Goal: Task Accomplishment & Management: Manage account settings

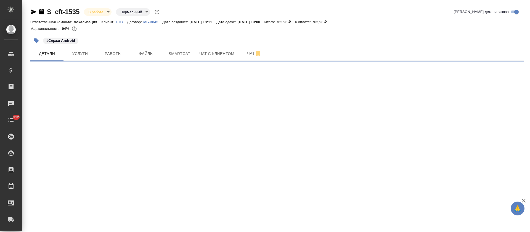
click at [32, 11] on icon "button" at bounding box center [34, 11] width 6 height 5
select select "RU"
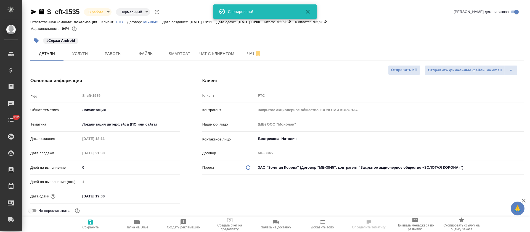
type textarea "x"
type input "[PERSON_NAME]"
type input "Сеитов Павел"
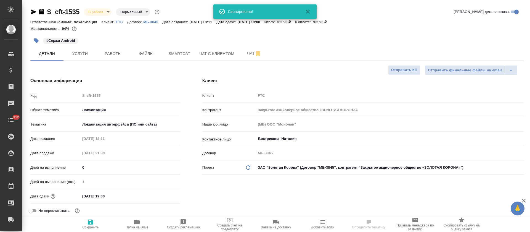
type textarea "x"
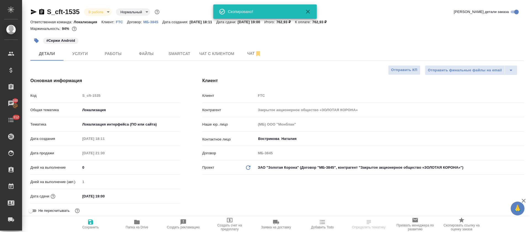
type textarea "x"
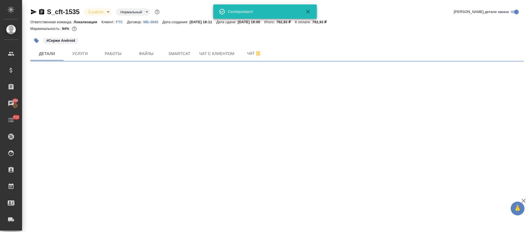
select select "RU"
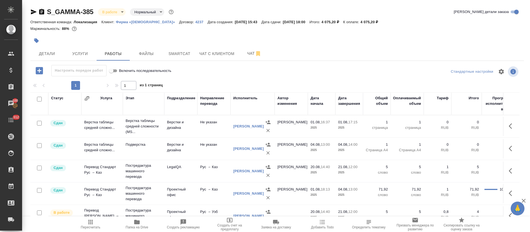
drag, startPoint x: 31, startPoint y: 12, endPoint x: 48, endPoint y: 18, distance: 17.5
click at [31, 12] on icon "button" at bounding box center [33, 12] width 7 height 7
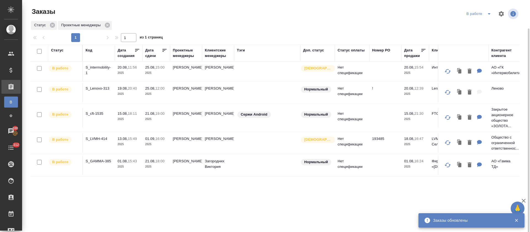
scroll to position [15, 0]
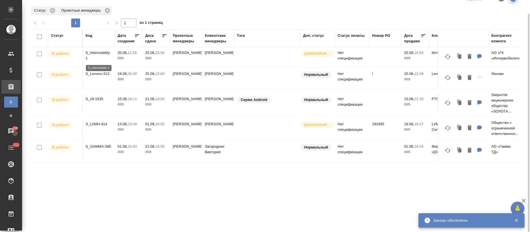
click at [93, 52] on p "S_intermobility-1" at bounding box center [99, 55] width 26 height 11
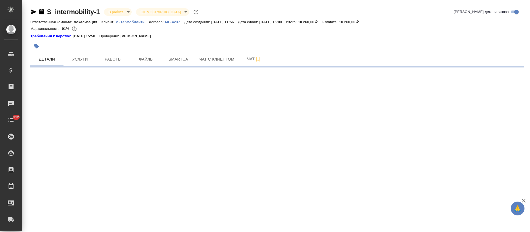
select select "RU"
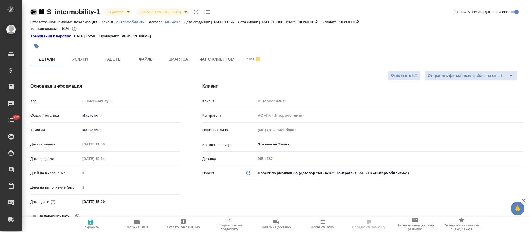
type textarea "x"
click at [33, 10] on icon "button" at bounding box center [34, 11] width 6 height 5
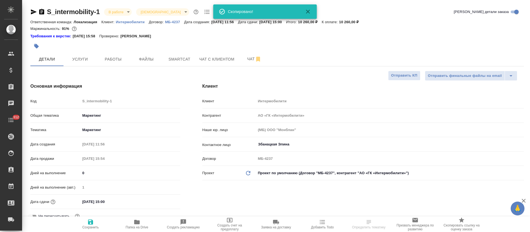
type textarea "x"
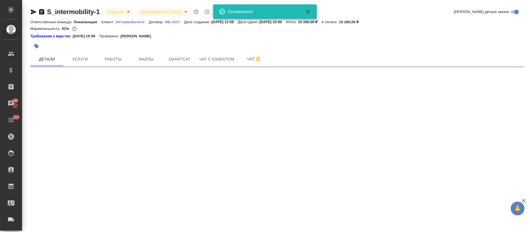
select select "RU"
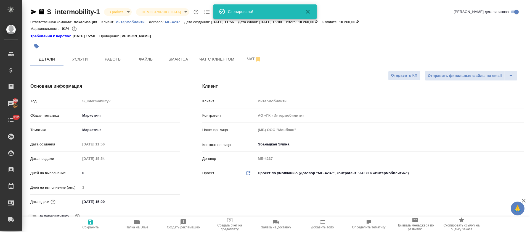
type textarea "x"
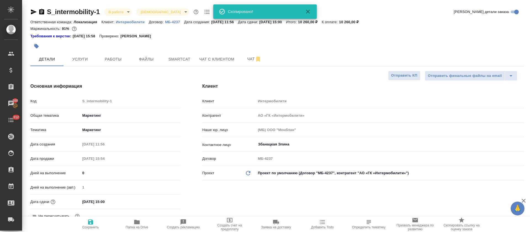
type textarea "x"
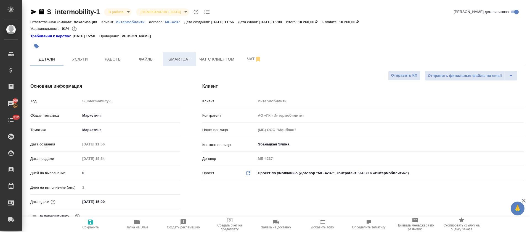
click at [177, 62] on button "Smartcat" at bounding box center [179, 59] width 33 height 14
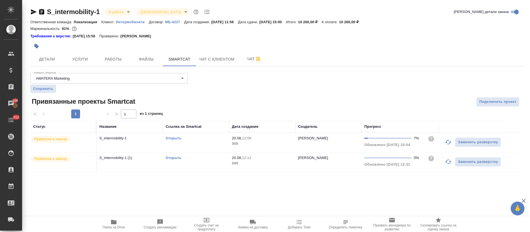
click at [446, 143] on icon "button" at bounding box center [448, 142] width 7 height 7
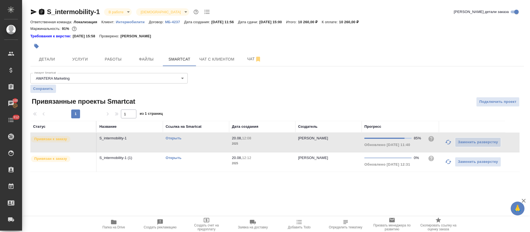
click at [43, 13] on icon "button" at bounding box center [41, 12] width 5 height 6
click at [34, 11] on icon "button" at bounding box center [34, 11] width 6 height 5
click at [172, 136] on link "Открыть" at bounding box center [174, 138] width 16 height 4
click at [116, 62] on span "Работы" at bounding box center [113, 59] width 26 height 7
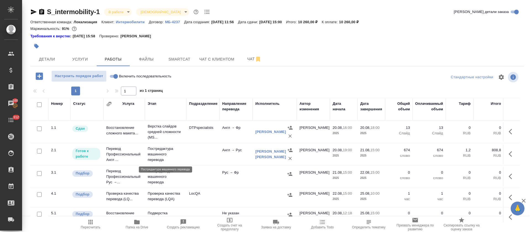
click at [169, 153] on p "Постредактура машинного перевода" at bounding box center [166, 154] width 36 height 17
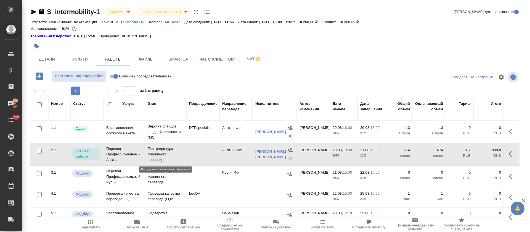
click at [169, 153] on p "Постредактура машинного перевода" at bounding box center [166, 154] width 36 height 17
click at [187, 59] on span "Smartcat" at bounding box center [179, 59] width 26 height 7
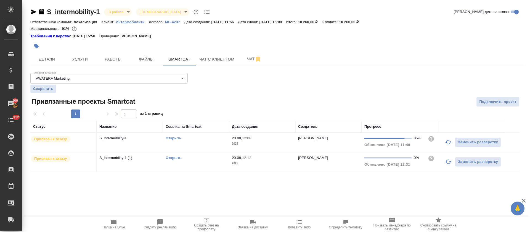
click at [210, 143] on td "Открыть" at bounding box center [196, 141] width 66 height 19
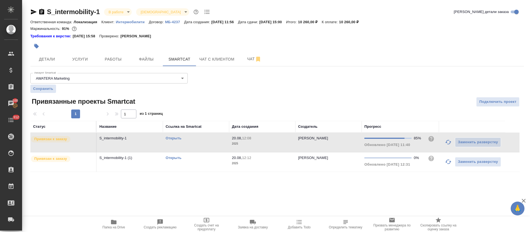
click at [210, 143] on td "Открыть" at bounding box center [196, 141] width 66 height 19
click at [179, 157] on link "Открыть" at bounding box center [174, 157] width 16 height 4
click at [108, 59] on span "Работы" at bounding box center [113, 59] width 26 height 7
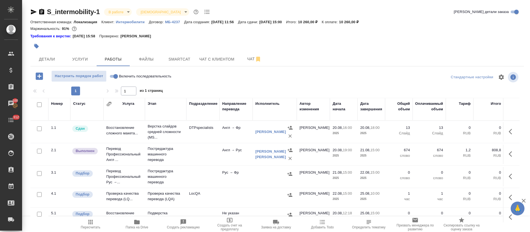
click at [140, 141] on td "Перевод Профессиональный Рус →..." at bounding box center [123, 131] width 41 height 19
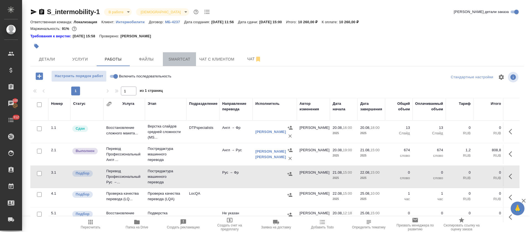
click at [179, 62] on span "Smartcat" at bounding box center [179, 59] width 26 height 7
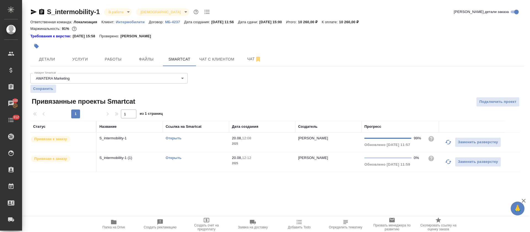
click at [208, 141] on div "Открыть" at bounding box center [196, 138] width 61 height 6
click at [114, 55] on button "Работы" at bounding box center [113, 59] width 33 height 14
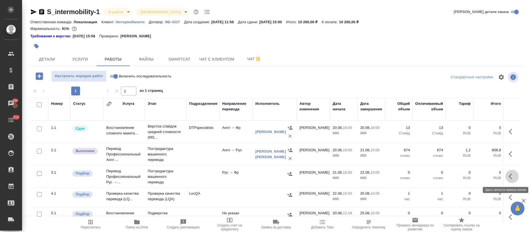
click at [507, 179] on button "button" at bounding box center [511, 175] width 13 height 13
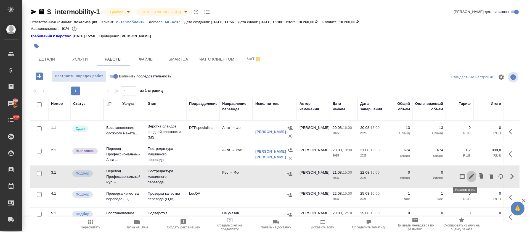
click at [469, 177] on icon "button" at bounding box center [471, 176] width 5 height 5
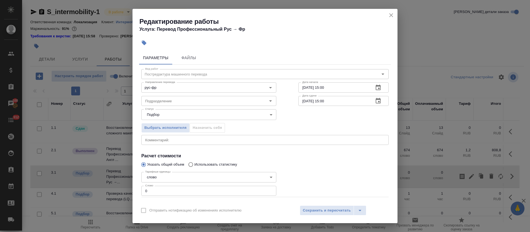
click at [159, 188] on input "0" at bounding box center [208, 190] width 135 height 10
paste input "604"
type input "604"
click at [375, 87] on icon "button" at bounding box center [378, 87] width 7 height 7
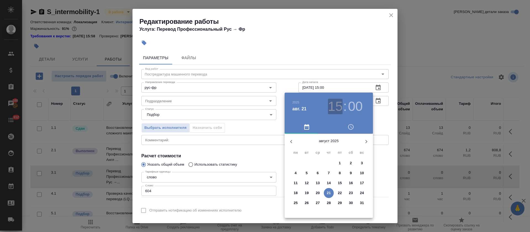
click at [336, 106] on h3 "15" at bounding box center [335, 106] width 15 height 15
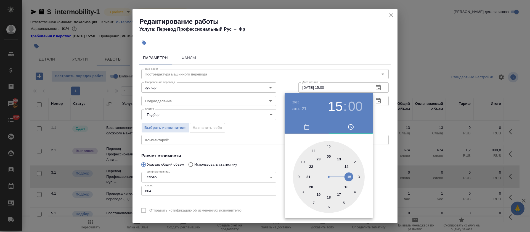
click at [329, 145] on div at bounding box center [329, 177] width 72 height 72
click at [329, 206] on div at bounding box center [329, 177] width 72 height 72
type input "21.08.2025 12:30"
click at [269, 153] on div at bounding box center [265, 116] width 530 height 232
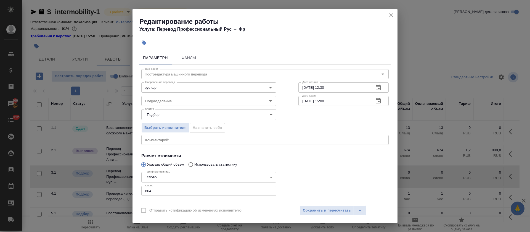
scroll to position [28, 0]
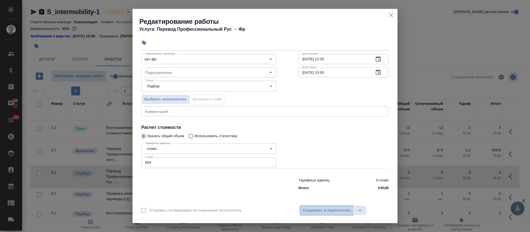
click at [320, 213] on button "Сохранить и пересчитать" at bounding box center [327, 210] width 54 height 10
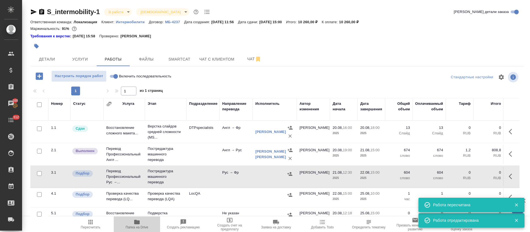
click at [136, 222] on icon "button" at bounding box center [137, 221] width 6 height 4
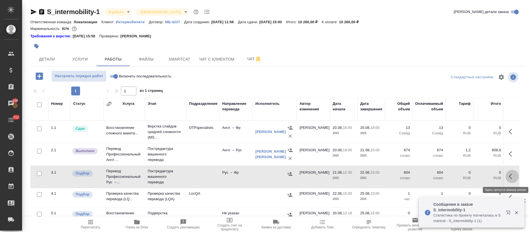
click at [509, 175] on icon "button" at bounding box center [512, 176] width 7 height 7
click at [468, 174] on icon "button" at bounding box center [471, 176] width 7 height 7
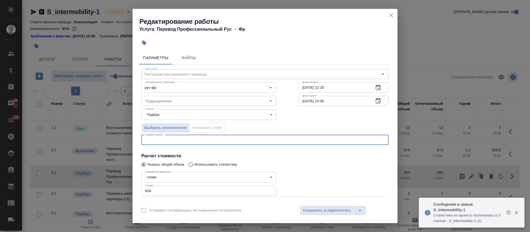
click at [206, 139] on textarea at bounding box center [265, 139] width 240 height 4
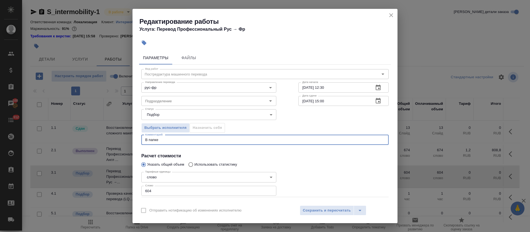
paste textarea "https://drive.awatera.com/s/grwL4f9sTAisbEN"
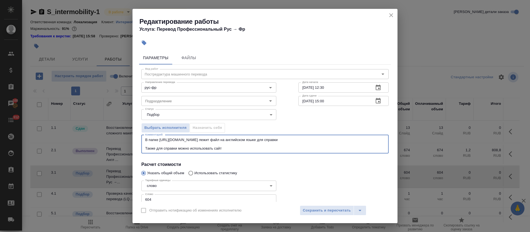
paste textarea "https://intermobility.ru/"
type textarea "В папке https://drive.awatera.com/s/grwL4f9sTAisbEN лежит файл на английском яз…"
click at [322, 212] on span "Сохранить и пересчитать" at bounding box center [327, 210] width 48 height 6
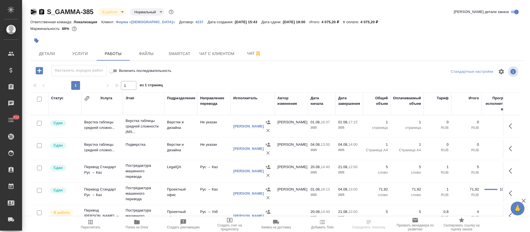
click at [32, 13] on icon "button" at bounding box center [34, 11] width 6 height 5
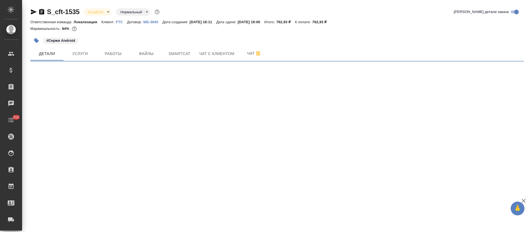
select select "RU"
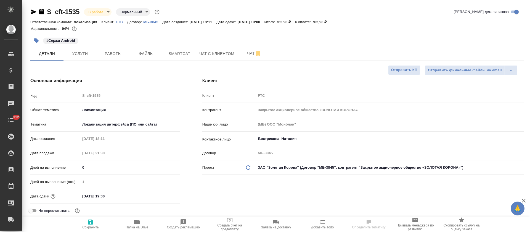
type textarea "x"
click at [31, 12] on icon "button" at bounding box center [33, 12] width 7 height 7
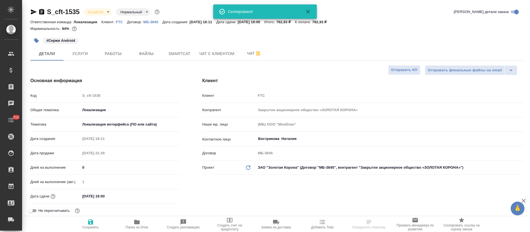
type textarea "x"
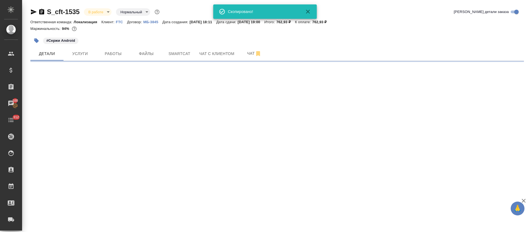
select select "RU"
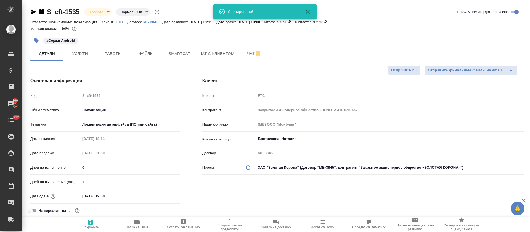
type textarea "x"
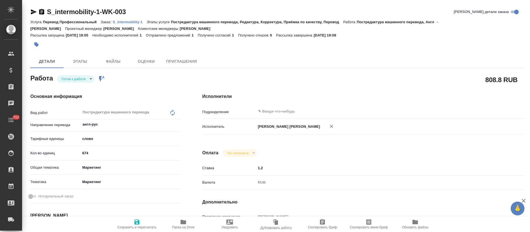
type textarea "x"
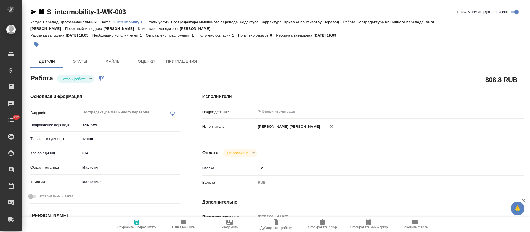
type textarea "x"
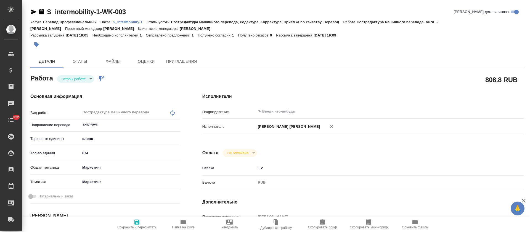
type textarea "x"
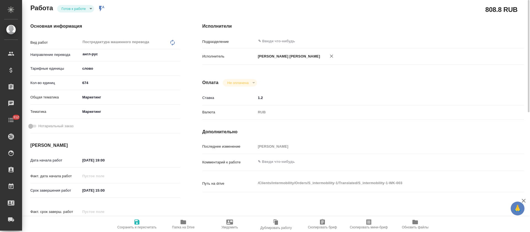
type textarea "x"
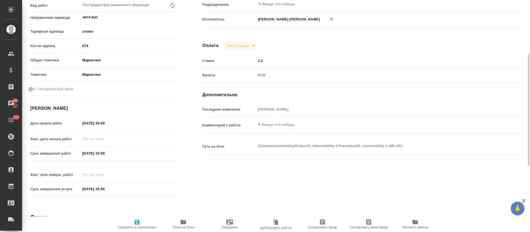
scroll to position [109, 0]
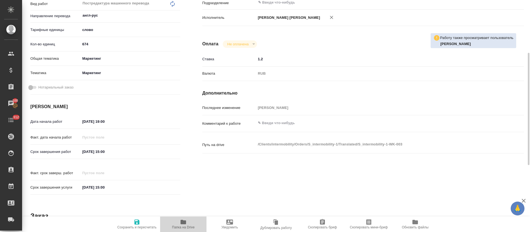
click at [186, 224] on icon "button" at bounding box center [183, 221] width 7 height 7
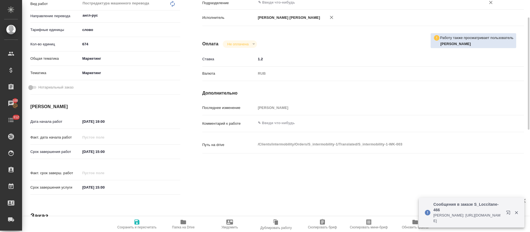
scroll to position [0, 0]
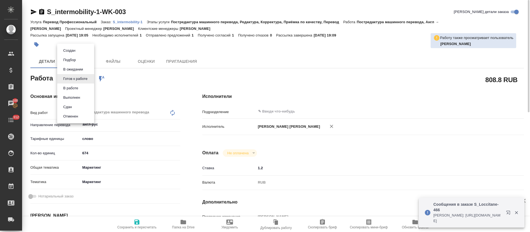
click at [90, 76] on body "🙏 .cls-1 fill:#fff; AWATERA Tretyakova Olga Клиенты Спецификации Заказы 100 Чат…" at bounding box center [265, 116] width 530 height 232
click at [83, 96] on li "Выполнен" at bounding box center [75, 97] width 37 height 9
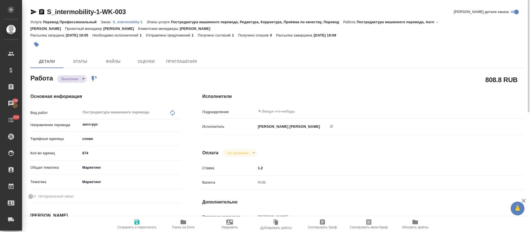
type textarea "x"
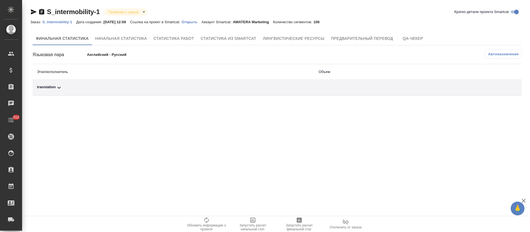
click at [209, 89] on div "translation" at bounding box center [173, 87] width 273 height 7
click at [495, 52] on span "Автоназначение" at bounding box center [503, 54] width 31 height 6
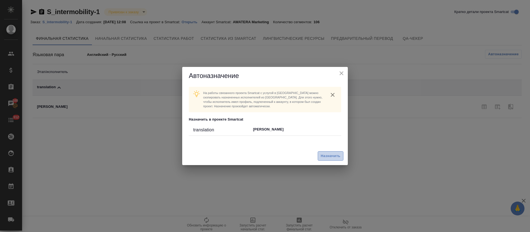
click at [333, 151] on button "Назначить" at bounding box center [331, 156] width 26 height 10
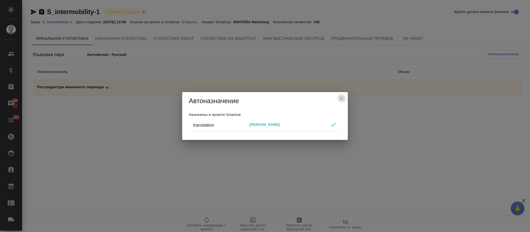
click at [343, 98] on icon "close" at bounding box center [341, 98] width 7 height 7
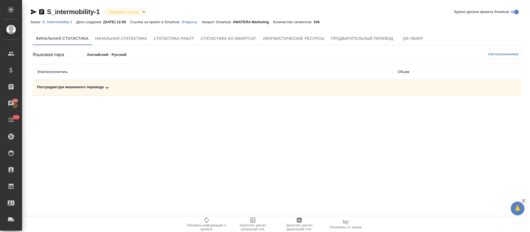
click at [140, 85] on div "Постредактура машинного перевода" at bounding box center [213, 87] width 352 height 7
click at [299, 222] on icon "button" at bounding box center [299, 219] width 7 height 7
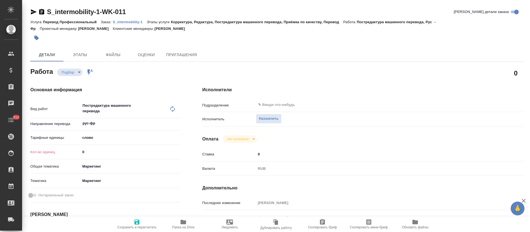
type textarea "x"
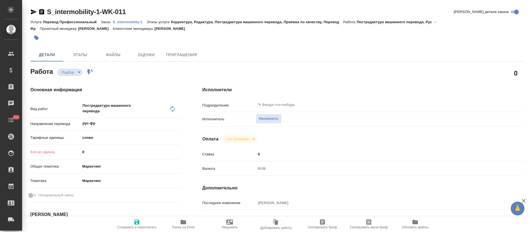
type textarea "x"
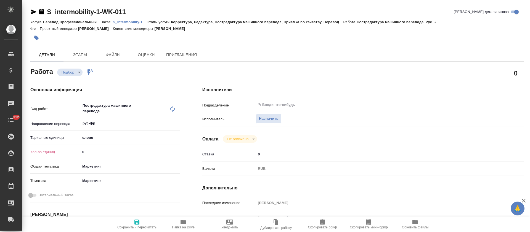
type textarea "x"
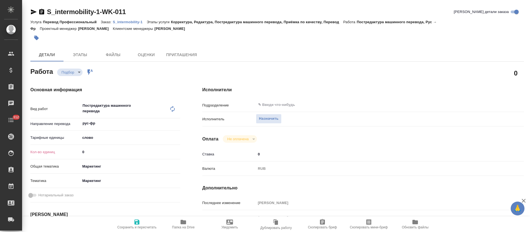
type textarea "x"
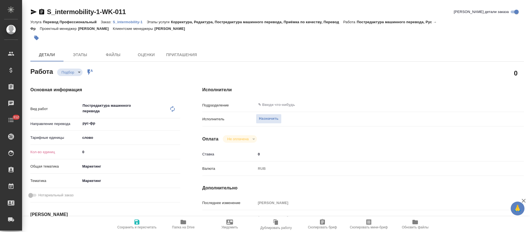
type textarea "x"
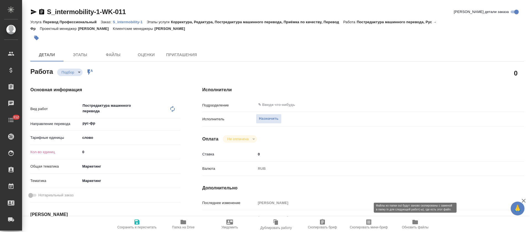
type textarea "x"
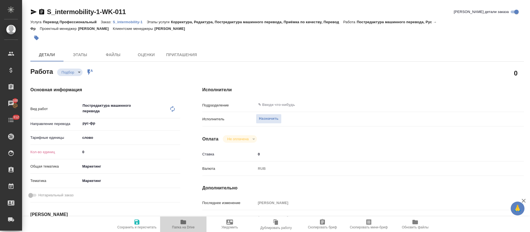
click at [180, 221] on icon "button" at bounding box center [183, 221] width 7 height 7
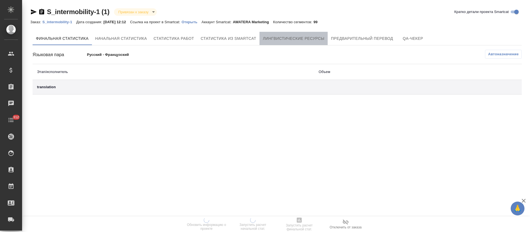
click at [302, 40] on span "Лингвистические ресурсы" at bounding box center [294, 38] width 62 height 7
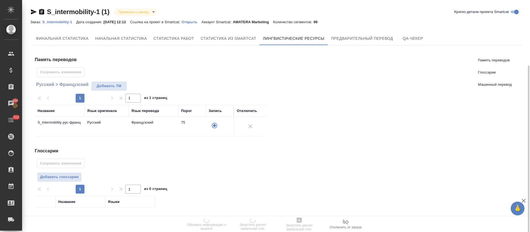
scroll to position [80, 0]
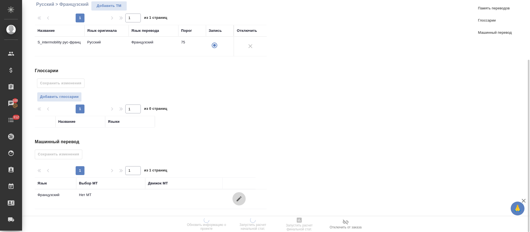
click at [237, 197] on icon "button" at bounding box center [239, 198] width 7 height 7
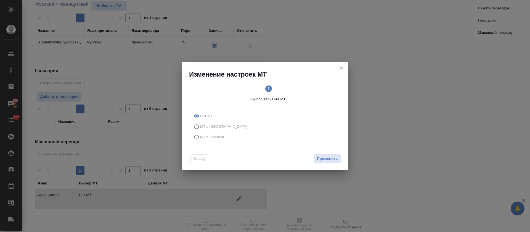
click at [209, 140] on label "МТ в Smartcat" at bounding box center [263, 137] width 145 height 10
click at [200, 140] on input "МТ в Smartcat" at bounding box center [195, 137] width 9 height 10
radio input "true"
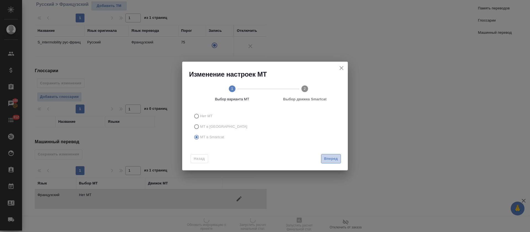
click at [325, 159] on span "Вперед" at bounding box center [331, 158] width 14 height 6
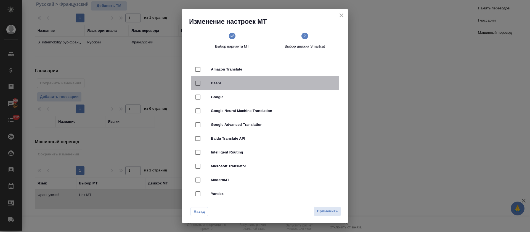
click at [297, 86] on div "DeepL" at bounding box center [265, 83] width 148 height 14
checkbox input "true"
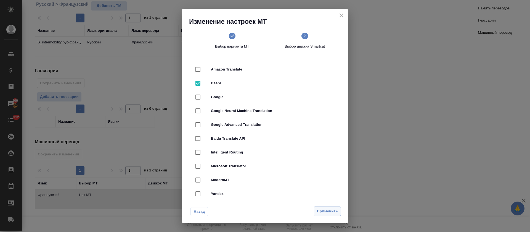
click at [329, 213] on span "Применить" at bounding box center [327, 211] width 21 height 6
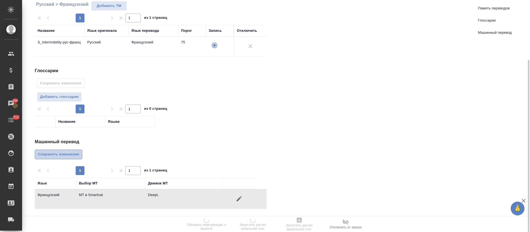
click at [66, 155] on span "Сохранить изменения" at bounding box center [58, 154] width 41 height 6
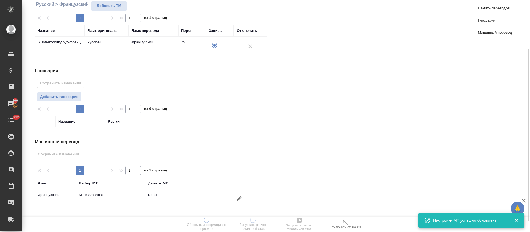
scroll to position [0, 0]
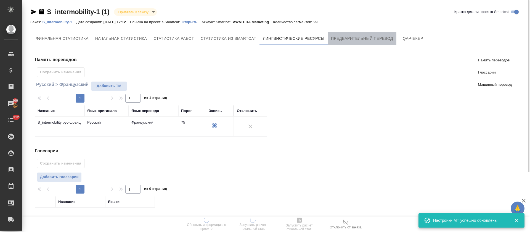
click at [373, 38] on span "Предварительный перевод" at bounding box center [362, 38] width 62 height 7
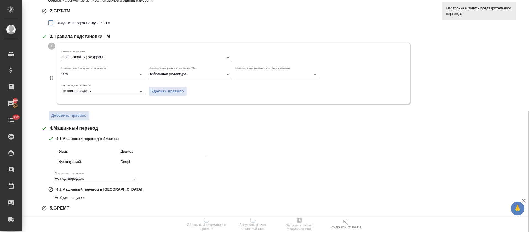
scroll to position [145, 0]
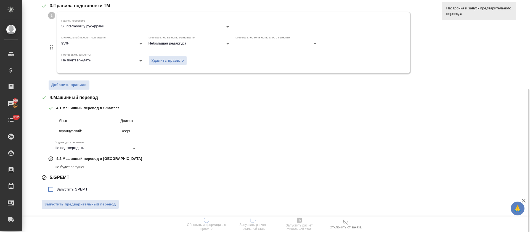
click at [78, 188] on span "Запустить GPEMT" at bounding box center [72, 189] width 31 height 6
click at [57, 188] on input "Запустить GPEMT" at bounding box center [51, 189] width 12 height 12
checkbox input "true"
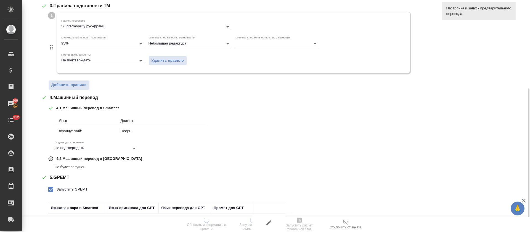
scroll to position [186, 0]
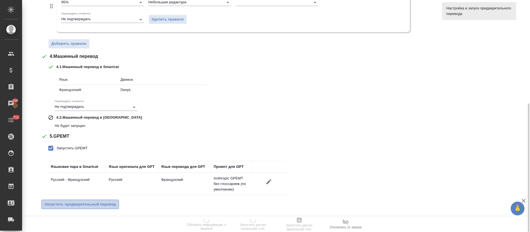
click at [78, 201] on span "Запустить предварительный перевод" at bounding box center [79, 204] width 71 height 6
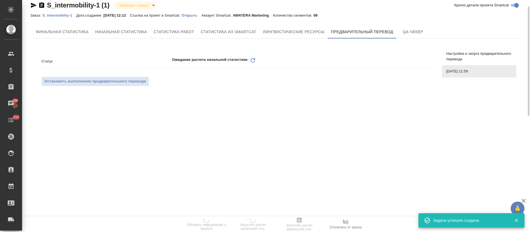
scroll to position [0, 0]
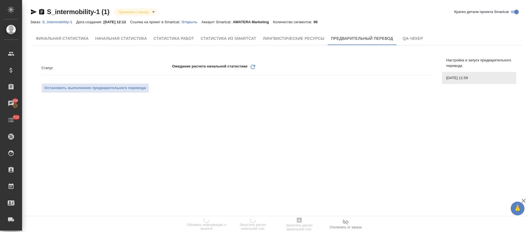
click at [267, 88] on div "Остановить выполнение предварительнего перевода" at bounding box center [237, 88] width 392 height 10
click at [256, 66] on div ".cls-1 fill:#fff; AWATERA Tretyakova Olga Клиенты Спецификации Заказы 100 Чаты …" at bounding box center [265, 116] width 530 height 232
click at [250, 67] on icon "Обновить" at bounding box center [252, 66] width 7 height 7
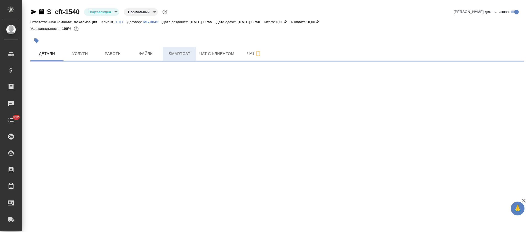
select select "RU"
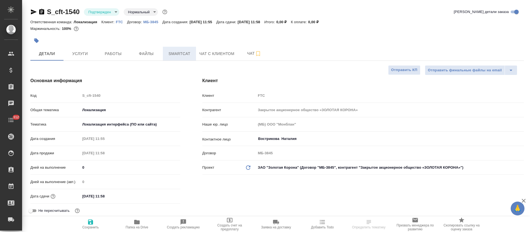
click at [184, 58] on button "Smartcat" at bounding box center [179, 54] width 33 height 14
type textarea "x"
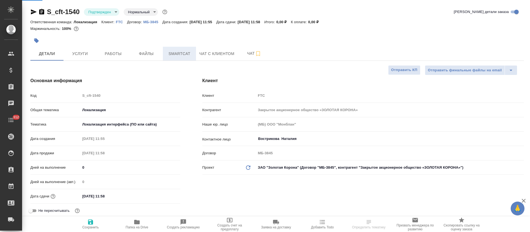
type textarea "x"
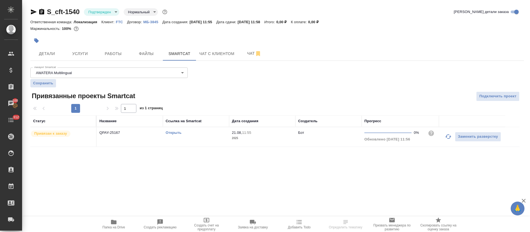
click at [178, 134] on link "Открыть" at bounding box center [174, 132] width 16 height 4
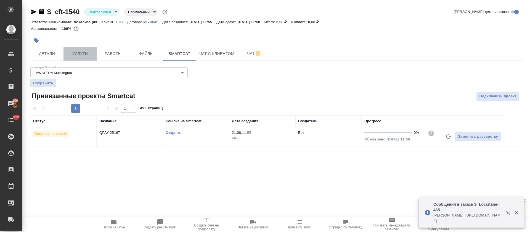
click at [69, 49] on button "Услуги" at bounding box center [79, 54] width 33 height 14
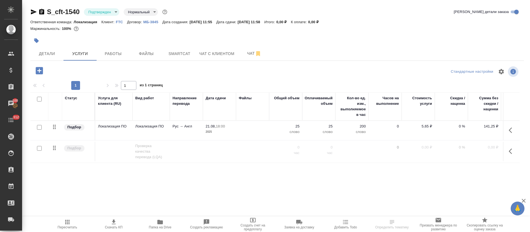
click at [113, 13] on body "🙏 .cls-1 fill:#fff; AWATERA [PERSON_NAME] Спецификации Заказы 100 Чаты 312 Todo…" at bounding box center [265, 116] width 530 height 232
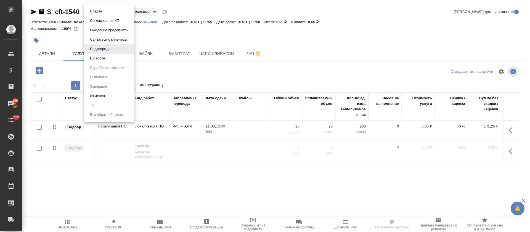
click at [111, 55] on li "В работе" at bounding box center [109, 58] width 51 height 9
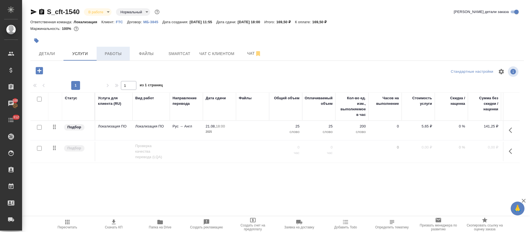
click at [119, 49] on button "Работы" at bounding box center [113, 54] width 33 height 14
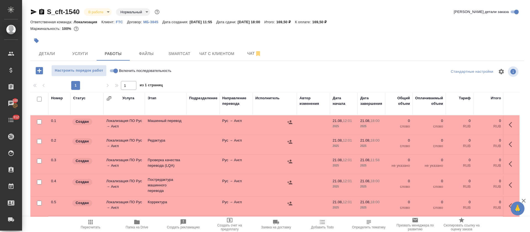
click at [115, 69] on input "Включить последовательность" at bounding box center [116, 70] width 20 height 7
checkbox input "true"
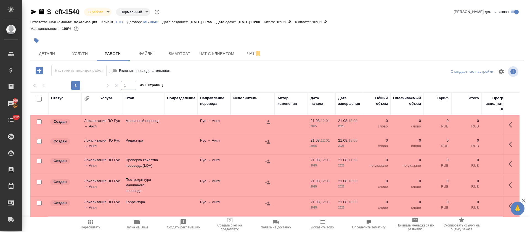
click at [40, 98] on input "checkbox" at bounding box center [39, 99] width 5 height 5
checkbox input "true"
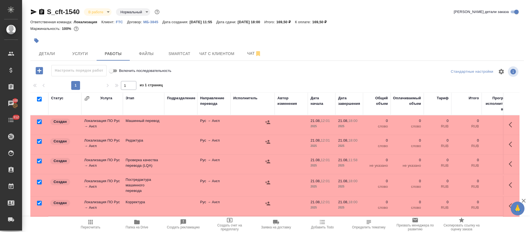
checkbox input "true"
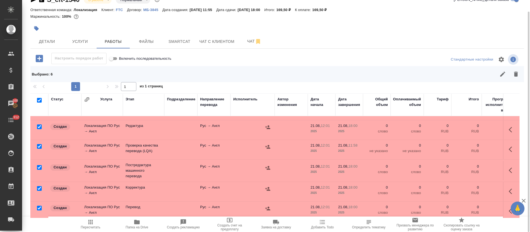
scroll to position [25, 0]
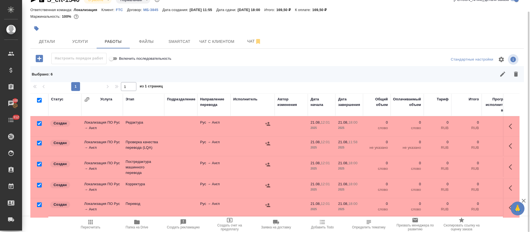
click at [37, 202] on input "checkbox" at bounding box center [39, 204] width 5 height 5
checkbox input "false"
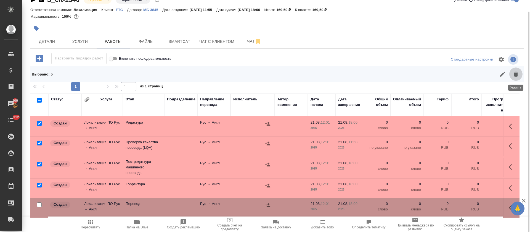
click at [519, 72] on button "button" at bounding box center [515, 73] width 13 height 13
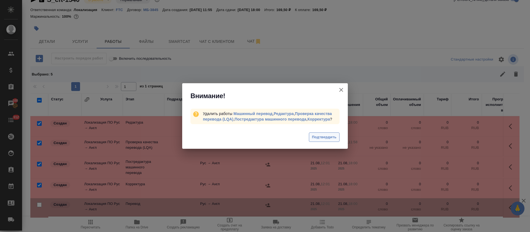
click at [315, 139] on span "Подтвердить" at bounding box center [324, 137] width 25 height 6
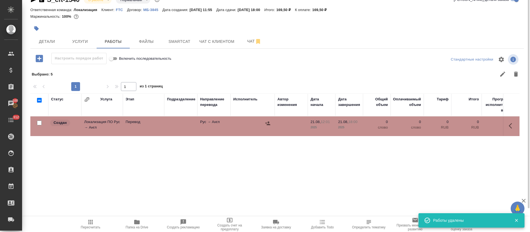
scroll to position [0, 0]
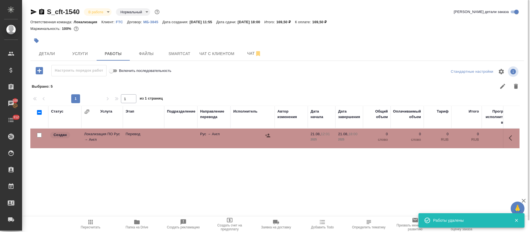
click at [514, 140] on icon "button" at bounding box center [512, 137] width 7 height 7
click at [474, 139] on icon "button" at bounding box center [471, 137] width 7 height 7
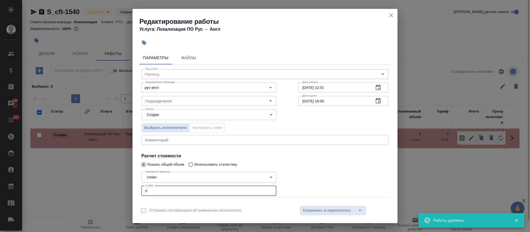
drag, startPoint x: 171, startPoint y: 189, endPoint x: 137, endPoint y: 185, distance: 34.5
click at [137, 185] on div "Параметры Файлы Вид работ Перевод Вид работ Направление перевода рус-англ Напра…" at bounding box center [264, 125] width 265 height 153
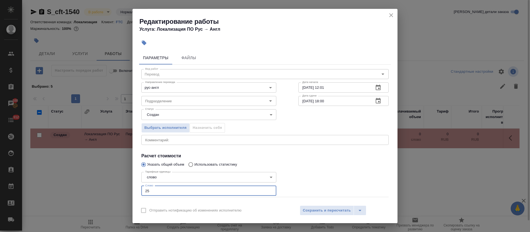
type input "25"
click at [207, 116] on body "🙏 .cls-1 fill:#fff; AWATERA Tretyakova Olga Клиенты Спецификации Заказы 100 Чат…" at bounding box center [265, 116] width 530 height 232
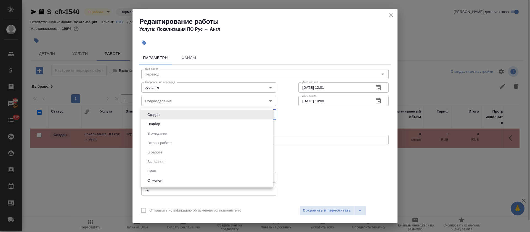
click at [206, 124] on li "Подбор" at bounding box center [206, 123] width 131 height 9
type input "recruiting"
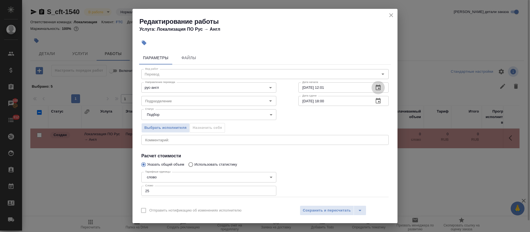
click at [375, 87] on icon "button" at bounding box center [378, 87] width 7 height 7
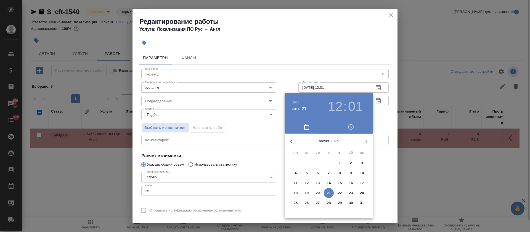
click at [357, 102] on h3 "01" at bounding box center [355, 106] width 15 height 15
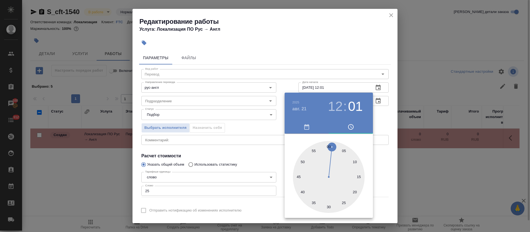
click at [314, 201] on div at bounding box center [329, 177] width 72 height 72
type input "21.08.2025 12:35"
click at [246, 155] on div at bounding box center [265, 116] width 530 height 232
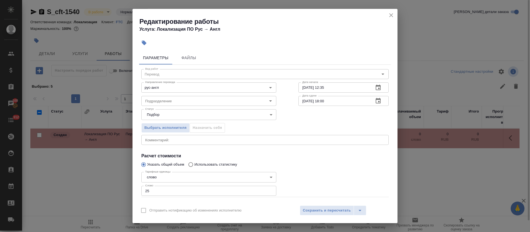
click at [377, 102] on button "button" at bounding box center [377, 100] width 13 height 13
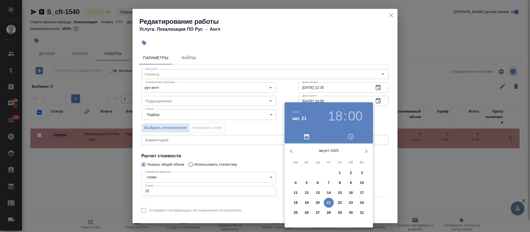
click at [343, 119] on div "18 : 00" at bounding box center [345, 115] width 40 height 15
click at [340, 118] on h3 "18" at bounding box center [335, 115] width 15 height 15
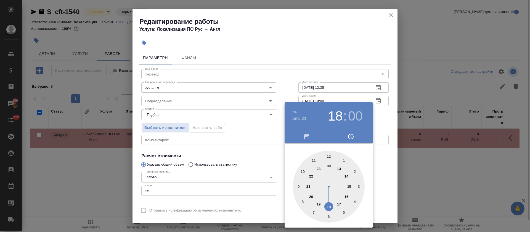
click at [339, 204] on div at bounding box center [329, 186] width 72 height 72
type input "21.08.2025 17:00"
click at [260, 152] on div at bounding box center [265, 116] width 530 height 232
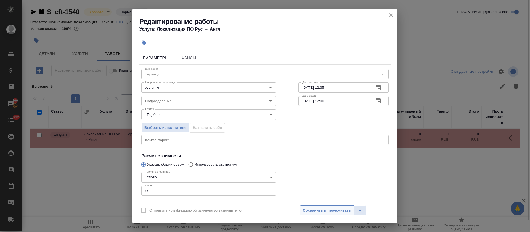
click at [328, 208] on span "Сохранить и пересчитать" at bounding box center [327, 210] width 48 height 6
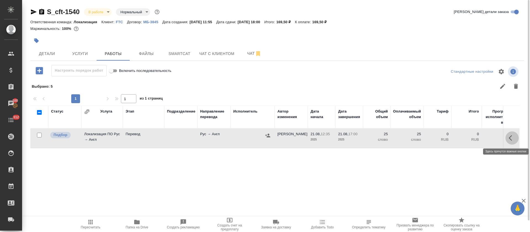
click at [508, 140] on button "button" at bounding box center [511, 137] width 13 height 13
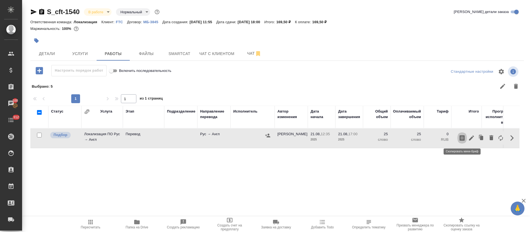
click at [459, 137] on icon "button" at bounding box center [462, 137] width 7 height 7
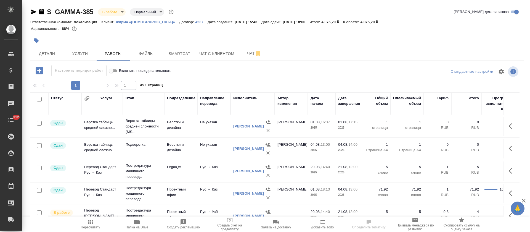
click at [185, 53] on span "Smartcat" at bounding box center [179, 53] width 26 height 7
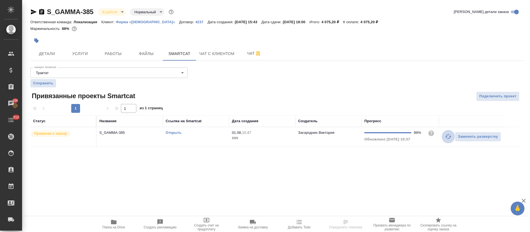
click at [449, 135] on icon "button" at bounding box center [448, 136] width 7 height 7
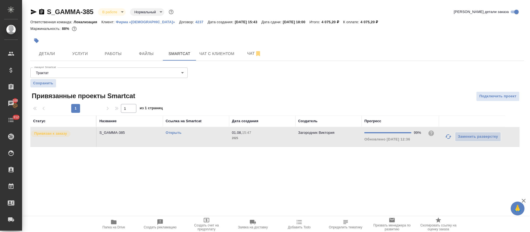
click at [172, 133] on link "Открыть" at bounding box center [174, 132] width 16 height 4
click at [116, 223] on icon "button" at bounding box center [114, 221] width 6 height 4
click at [127, 58] on button "Работы" at bounding box center [113, 54] width 33 height 14
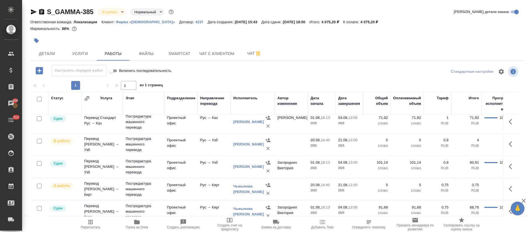
scroll to position [83, 0]
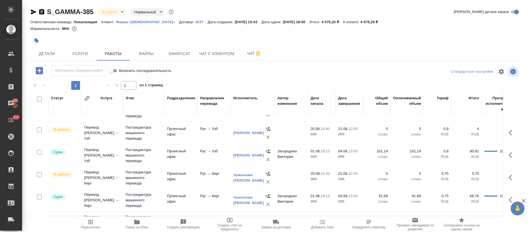
click at [41, 130] on input "checkbox" at bounding box center [39, 129] width 5 height 5
checkbox input "true"
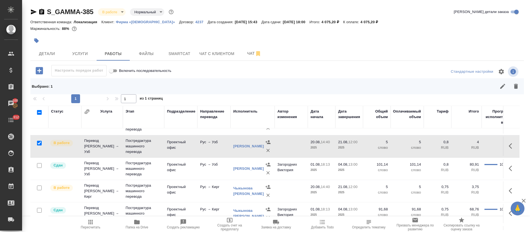
click at [38, 188] on input "checkbox" at bounding box center [39, 187] width 5 height 5
checkbox input "true"
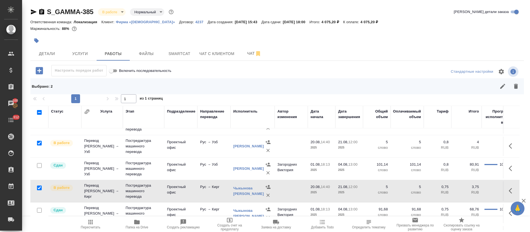
scroll to position [124, 0]
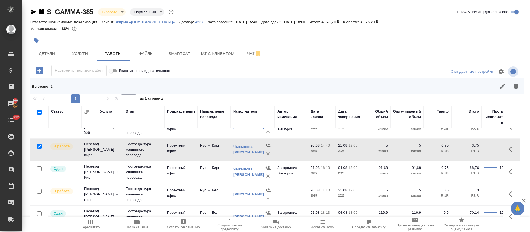
click at [38, 189] on input "checkbox" at bounding box center [39, 190] width 5 height 5
checkbox input "true"
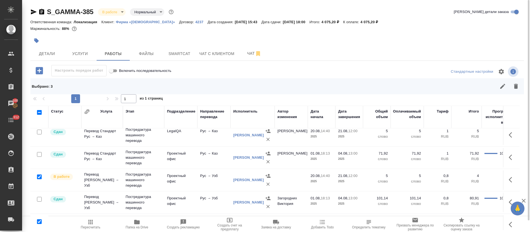
scroll to position [8, 0]
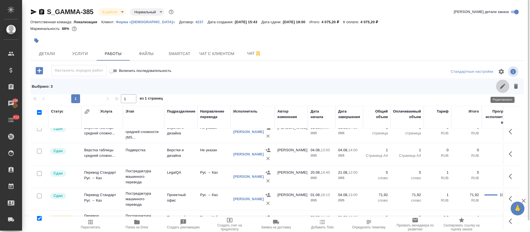
click at [498, 91] on button "button" at bounding box center [502, 85] width 13 height 13
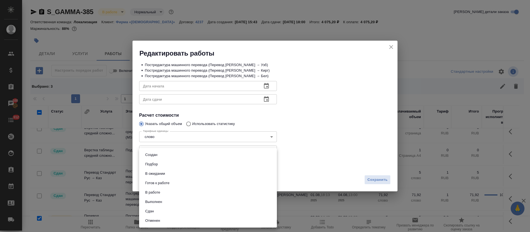
click at [173, 160] on body "🙏 .cls-1 fill:#fff; AWATERA [PERSON_NAME] Спецификации Заказы 100 Чаты 312 Todo…" at bounding box center [265, 116] width 530 height 232
click at [155, 211] on button "Сдан" at bounding box center [150, 211] width 12 height 6
type input "closed"
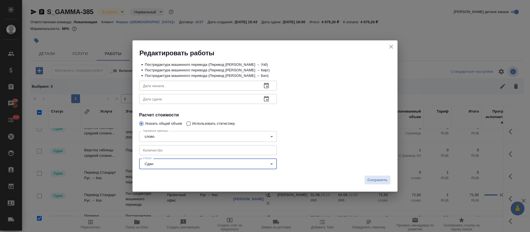
click at [378, 179] on span "Сохранить" at bounding box center [377, 180] width 20 height 6
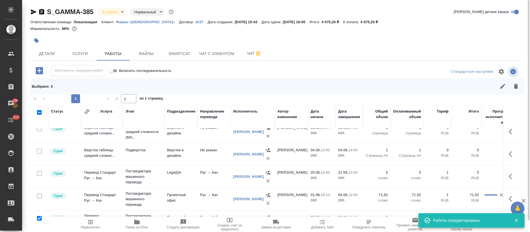
click at [95, 225] on span "Пересчитать" at bounding box center [91, 227] width 20 height 4
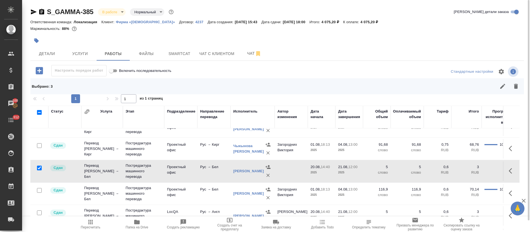
scroll to position [173, 0]
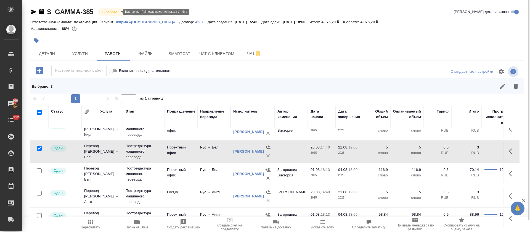
click at [110, 11] on body "🙏 .cls-1 fill:#fff; AWATERA [PERSON_NAME] Спецификации Заказы 100 Чаты 312 Todo…" at bounding box center [265, 116] width 530 height 232
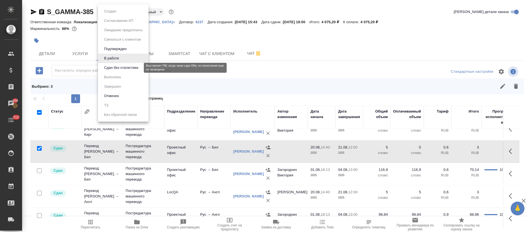
click at [110, 68] on button "Сдан без статистики" at bounding box center [121, 68] width 38 height 6
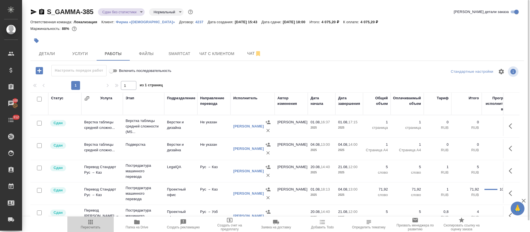
click at [95, 223] on span "Пересчитать" at bounding box center [91, 223] width 40 height 10
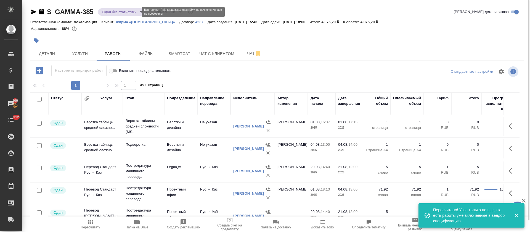
click at [127, 12] on body "🙏 .cls-1 fill:#fff; AWATERA [PERSON_NAME] Спецификации Заказы 100 Чаты 312 Todo…" at bounding box center [265, 116] width 530 height 232
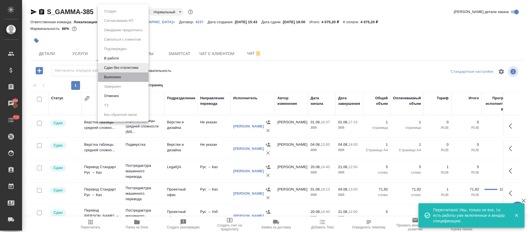
click at [125, 75] on li "Выполнен" at bounding box center [123, 76] width 51 height 9
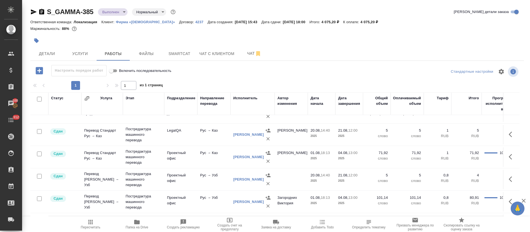
scroll to position [0, 0]
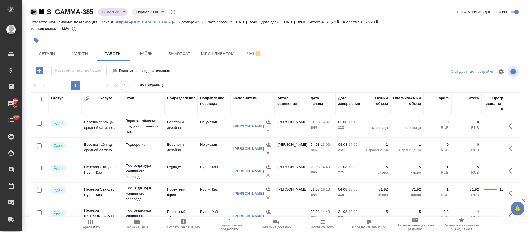
drag, startPoint x: 34, startPoint y: 12, endPoint x: 256, endPoint y: 157, distance: 264.8
click at [34, 13] on icon "button" at bounding box center [34, 11] width 6 height 5
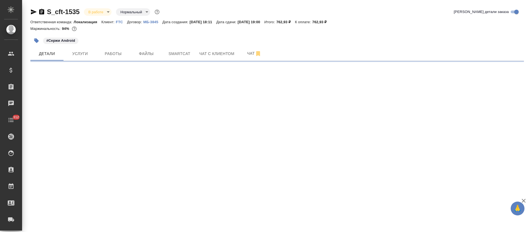
select select "RU"
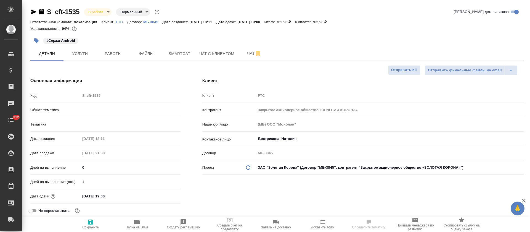
type textarea "x"
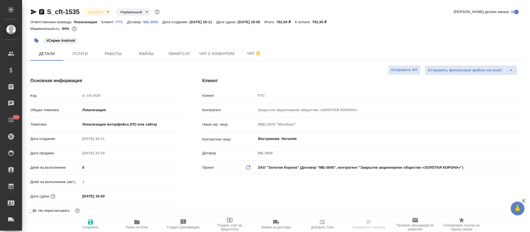
type textarea "x"
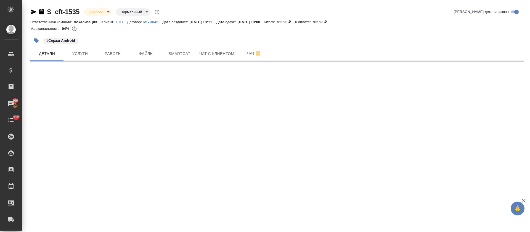
select select "RU"
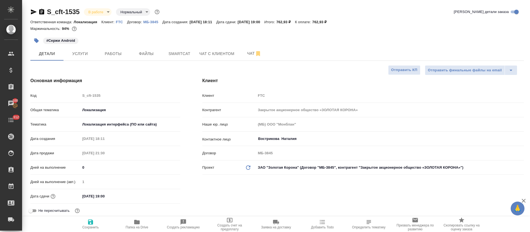
type textarea "x"
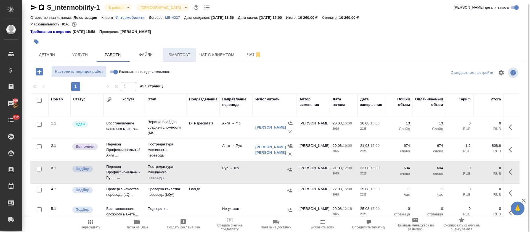
click at [180, 53] on span "Smartcat" at bounding box center [179, 54] width 26 height 7
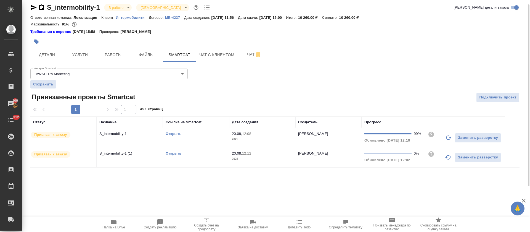
click at [255, 159] on p "2025" at bounding box center [262, 159] width 61 height 6
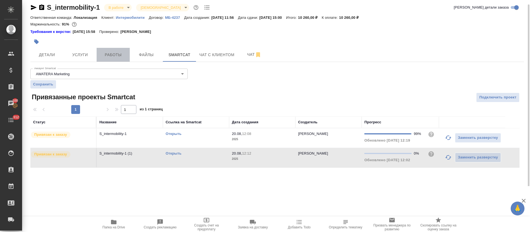
click at [110, 57] on span "Работы" at bounding box center [113, 54] width 26 height 7
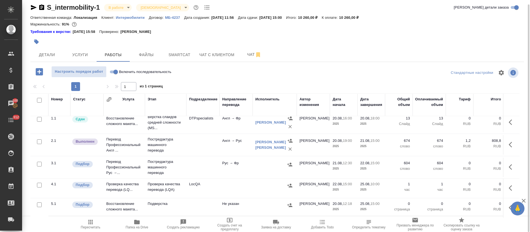
scroll to position [11, 0]
click at [509, 163] on icon "button" at bounding box center [512, 166] width 7 height 7
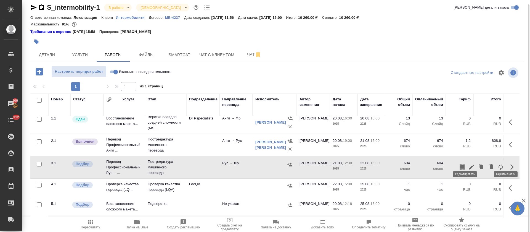
click at [469, 164] on icon "button" at bounding box center [471, 166] width 5 height 5
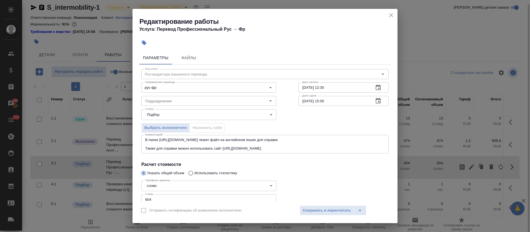
click at [376, 88] on icon "button" at bounding box center [378, 87] width 5 height 6
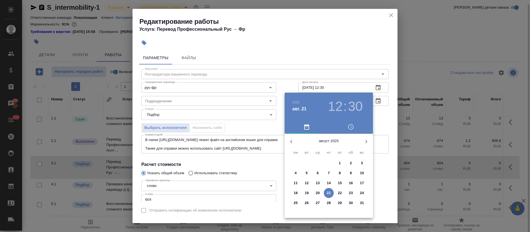
click at [340, 105] on h3 "12" at bounding box center [335, 106] width 15 height 15
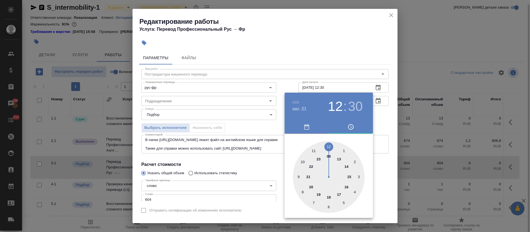
click at [339, 159] on div at bounding box center [329, 177] width 72 height 72
click at [328, 145] on div at bounding box center [329, 177] width 72 height 72
type input "21.08.2025 13:00"
click at [262, 124] on div at bounding box center [265, 116] width 530 height 232
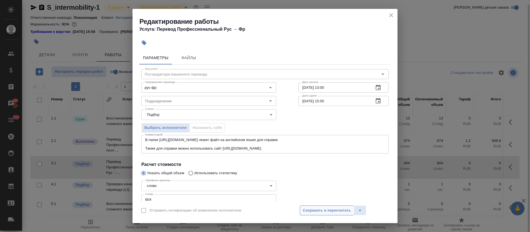
click at [318, 211] on span "Сохранить и пересчитать" at bounding box center [327, 210] width 48 height 6
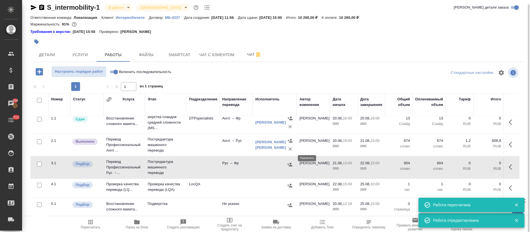
click at [290, 162] on icon "button" at bounding box center [289, 164] width 5 height 4
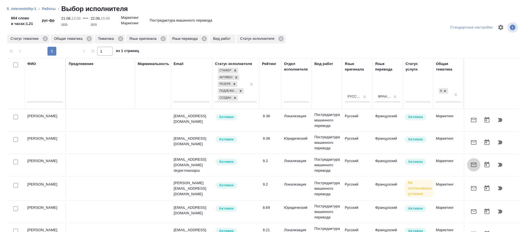
click at [471, 166] on icon "button" at bounding box center [474, 164] width 6 height 4
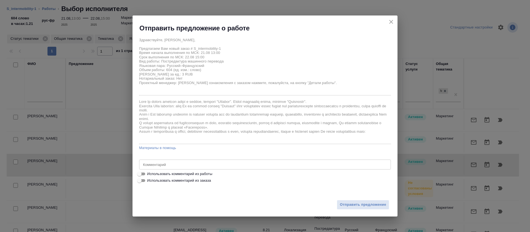
click at [160, 177] on label "Использовать комментарий из работы" at bounding box center [261, 180] width 251 height 7
click at [149, 170] on input "Использовать комментарий из работы" at bounding box center [139, 173] width 20 height 7
checkbox input "true"
type textarea "В папке https://drive.awatera.com/s/grwL4f9sTAisbEN лежит файл на английском яз…"
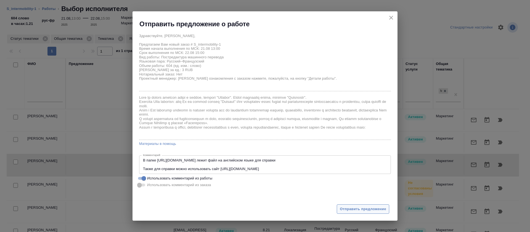
click at [354, 206] on span "Отправить предложение" at bounding box center [363, 209] width 46 height 6
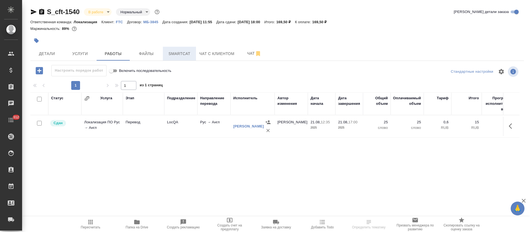
click at [187, 52] on span "Smartcat" at bounding box center [179, 53] width 26 height 7
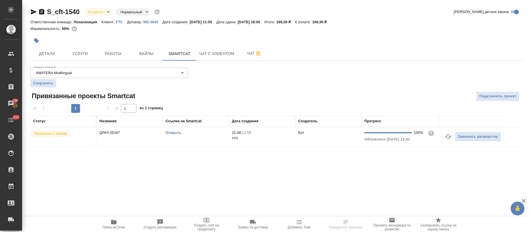
click at [177, 133] on link "Открыть" at bounding box center [174, 132] width 16 height 4
click at [109, 56] on span "Работы" at bounding box center [113, 53] width 26 height 7
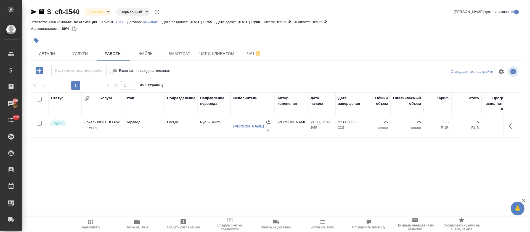
click at [108, 14] on body "🙏 .cls-1 fill:#fff; AWATERA Tretyakova Olga Клиенты Спецификации Заказы 100 Чат…" at bounding box center [265, 116] width 530 height 232
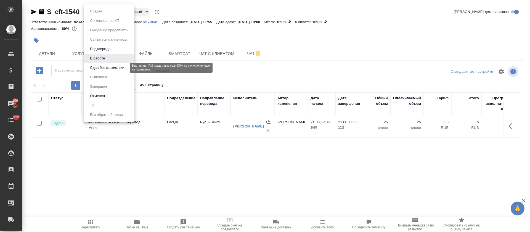
click at [107, 66] on button "Сдан без статистики" at bounding box center [107, 68] width 38 height 6
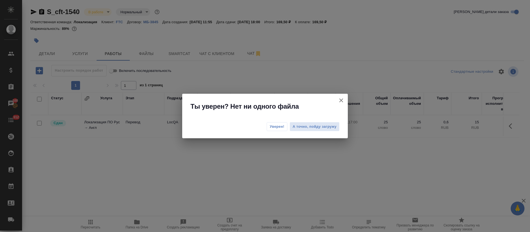
click at [274, 128] on span "Уверен!" at bounding box center [277, 127] width 15 height 6
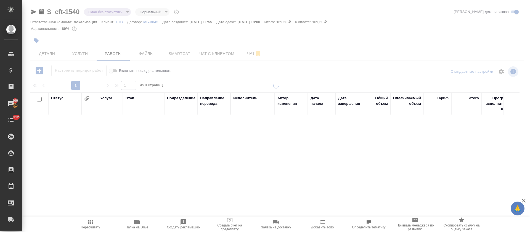
click at [107, 11] on body "🙏 .cls-1 fill:#fff; AWATERA Tretyakova Olga Клиенты Спецификации Заказы 100 Чат…" at bounding box center [265, 116] width 530 height 232
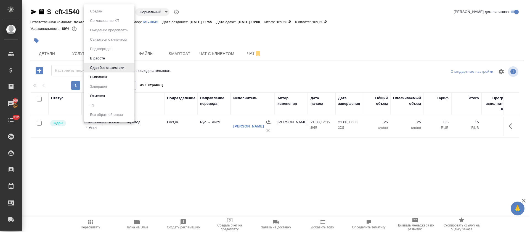
click at [107, 73] on li "Выполнен" at bounding box center [109, 76] width 51 height 9
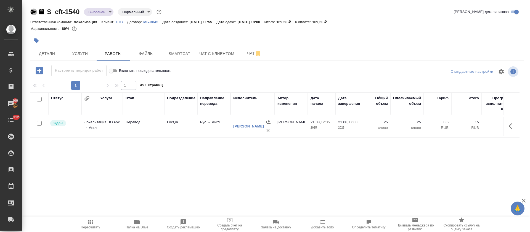
click at [33, 12] on icon "button" at bounding box center [34, 11] width 6 height 5
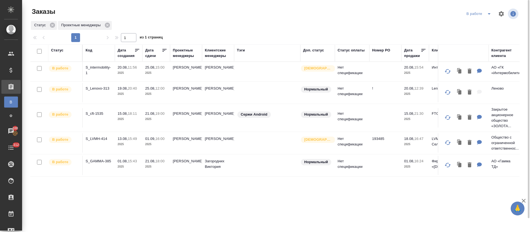
click at [487, 15] on icon "split button" at bounding box center [489, 13] width 7 height 7
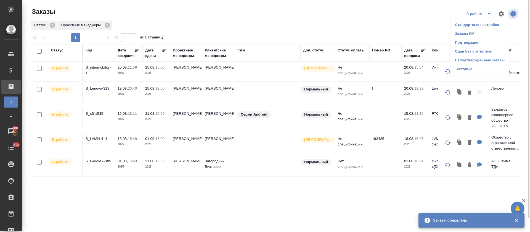
click at [477, 46] on li "Подтвержден" at bounding box center [479, 42] width 59 height 9
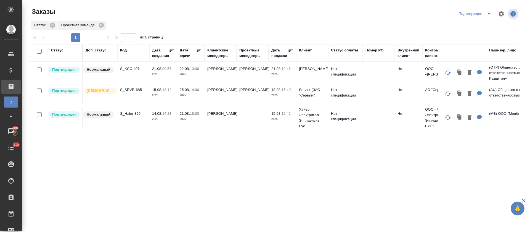
click at [488, 14] on icon "split button" at bounding box center [489, 13] width 3 height 1
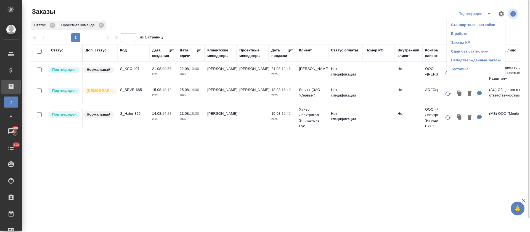
click at [483, 35] on li "В работе" at bounding box center [476, 33] width 59 height 9
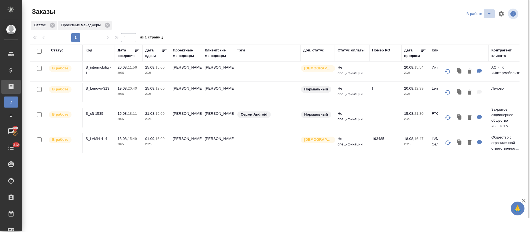
click at [490, 14] on icon "split button" at bounding box center [489, 13] width 3 height 1
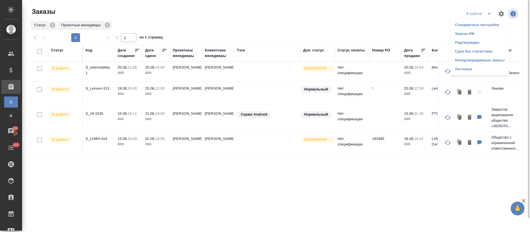
click at [477, 50] on li "Сдан без статистики" at bounding box center [479, 51] width 59 height 9
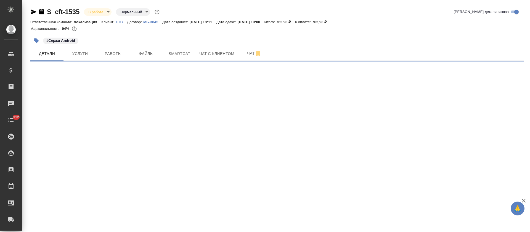
select select "RU"
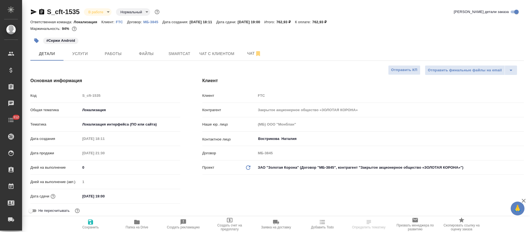
type textarea "x"
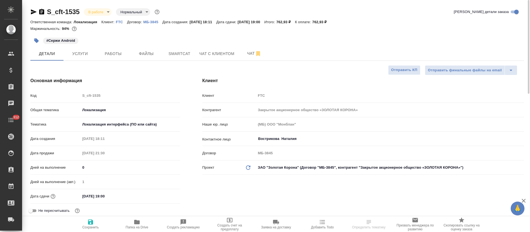
type textarea "x"
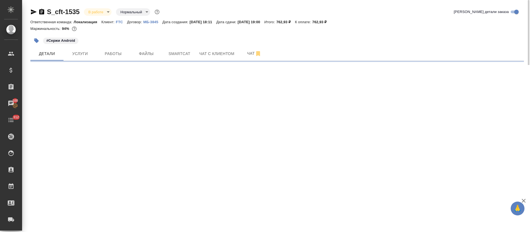
select select "RU"
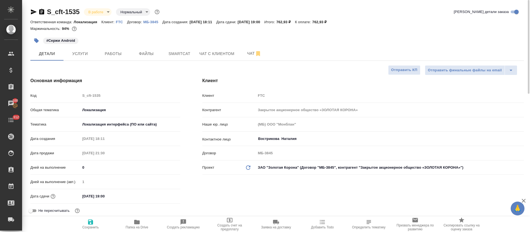
type textarea "x"
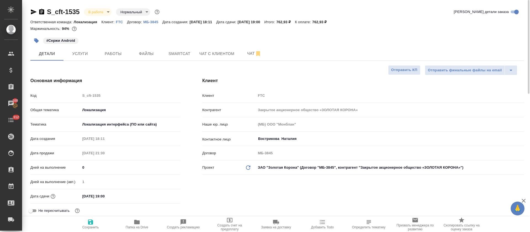
type textarea "x"
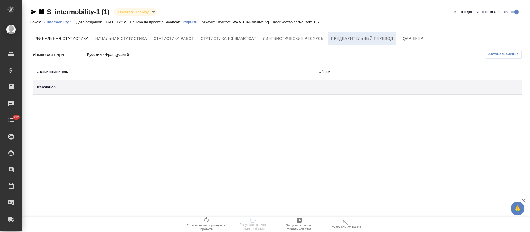
click at [359, 35] on span "Предварительный перевод" at bounding box center [362, 38] width 62 height 7
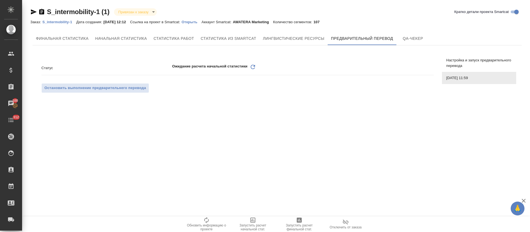
click at [252, 66] on icon "Обновить" at bounding box center [252, 66] width 7 height 7
click at [284, 146] on div ".cls-1 fill:#fff; AWATERA Tretyakova Olga Клиенты Спецификации Заказы 100 Чаты …" at bounding box center [265, 116] width 530 height 232
click at [215, 66] on icon "Обновить" at bounding box center [215, 66] width 7 height 7
click at [217, 67] on icon at bounding box center [215, 67] width 4 height 4
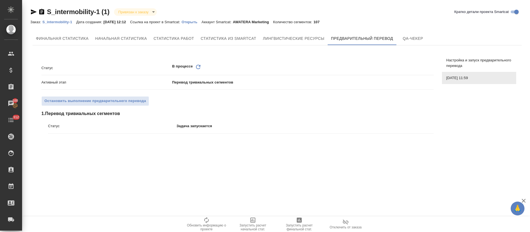
click at [198, 65] on icon "Обновить" at bounding box center [198, 66] width 7 height 7
click at [282, 154] on div "Статус В процессе Обновить Активный этап Перевод тривиальных сегментов Останови…" at bounding box center [237, 105] width 397 height 99
click at [198, 69] on icon at bounding box center [198, 67] width 4 height 4
click at [199, 66] on icon at bounding box center [198, 67] width 4 height 4
click at [97, 141] on icon "button" at bounding box center [95, 142] width 7 height 7
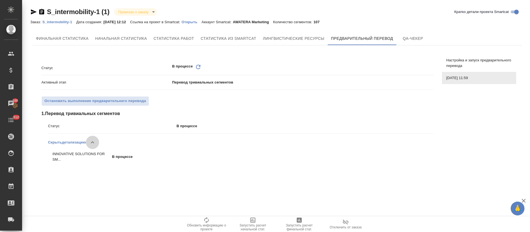
click at [96, 141] on icon "button" at bounding box center [92, 142] width 7 height 7
click at [198, 64] on icon "Обновить" at bounding box center [198, 66] width 7 height 7
click at [298, 120] on div "1 . Перевод тривиальных сегментов Статус В процессе Показать детализацию" at bounding box center [237, 129] width 392 height 39
click at [199, 70] on icon "Обновить" at bounding box center [198, 66] width 7 height 7
click at [197, 67] on icon "Обновить" at bounding box center [198, 66] width 7 height 7
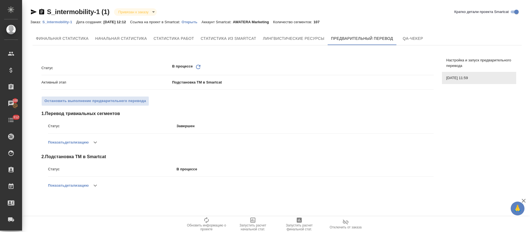
click at [198, 68] on icon "Обновить" at bounding box center [198, 66] width 7 height 7
click at [200, 65] on icon "Обновить" at bounding box center [198, 66] width 7 height 7
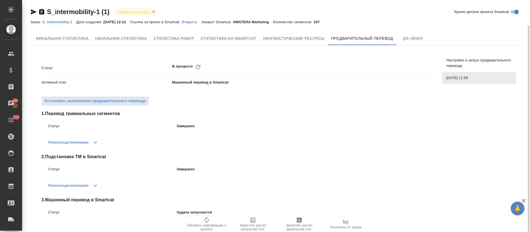
scroll to position [13, 0]
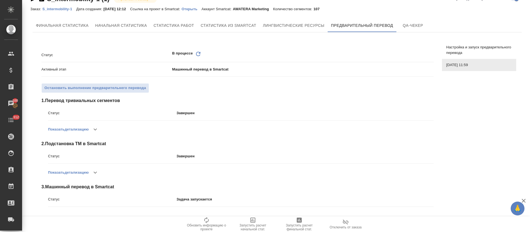
click at [196, 55] on icon at bounding box center [198, 54] width 4 height 4
click at [195, 53] on icon "Обновить" at bounding box center [198, 54] width 7 height 7
click at [198, 54] on icon "Обновить" at bounding box center [198, 54] width 7 height 7
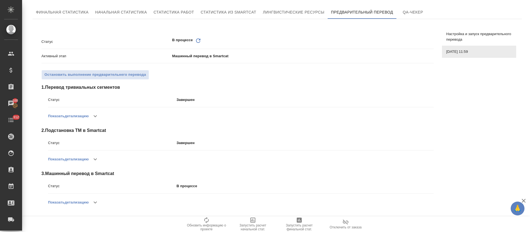
click at [196, 40] on icon "Обновить" at bounding box center [198, 40] width 7 height 7
click at [198, 41] on icon at bounding box center [198, 40] width 4 height 4
click at [99, 200] on icon "button" at bounding box center [95, 202] width 7 height 7
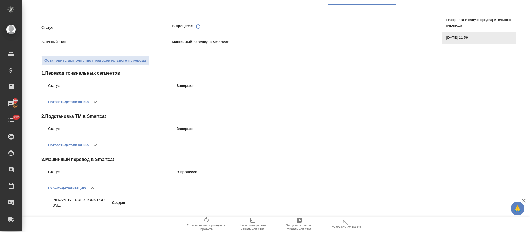
click at [198, 28] on icon at bounding box center [198, 26] width 4 height 4
click at [198, 29] on icon "Обновить" at bounding box center [198, 26] width 7 height 7
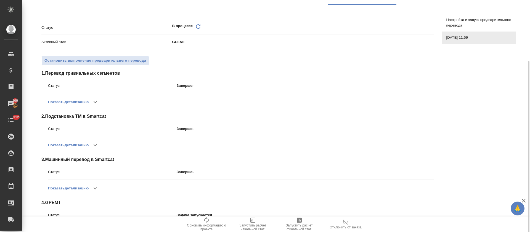
scroll to position [56, 0]
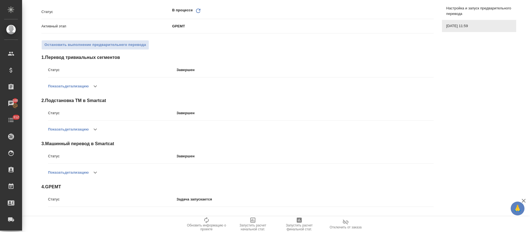
click at [94, 172] on icon "button" at bounding box center [95, 172] width 7 height 7
click at [100, 173] on div "Скрыть детализацию" at bounding box center [241, 172] width 386 height 13
click at [96, 172] on icon "button" at bounding box center [92, 172] width 7 height 7
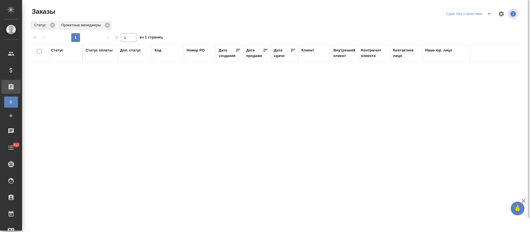
click at [485, 13] on span "split button" at bounding box center [489, 13] width 8 height 7
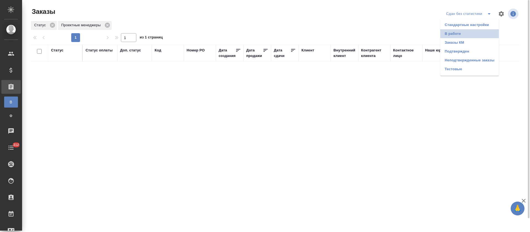
click at [486, 32] on li "В работе" at bounding box center [469, 33] width 59 height 9
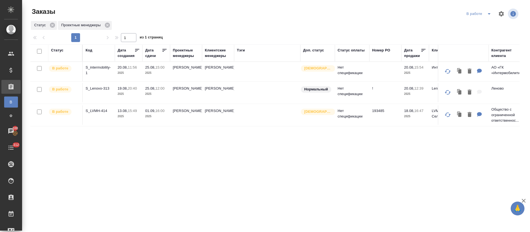
click at [270, 176] on div "Статус Код Дата создания Дата сдачи Проектные менеджеры Клиентские менеджеры [P…" at bounding box center [274, 143] width 489 height 199
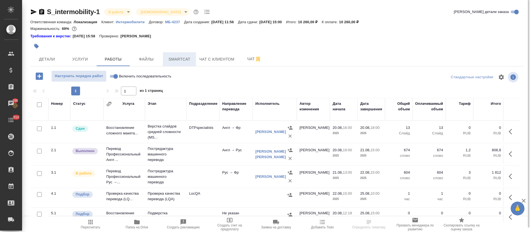
click at [179, 53] on button "Smartcat" at bounding box center [179, 59] width 33 height 14
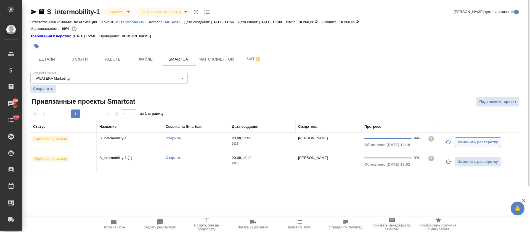
click at [451, 144] on icon "button" at bounding box center [448, 142] width 7 height 7
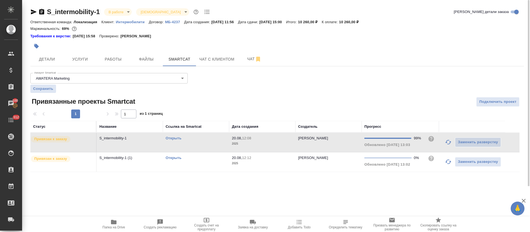
click at [169, 158] on link "Открыть" at bounding box center [174, 157] width 16 height 4
click at [113, 64] on button "Работы" at bounding box center [113, 59] width 33 height 14
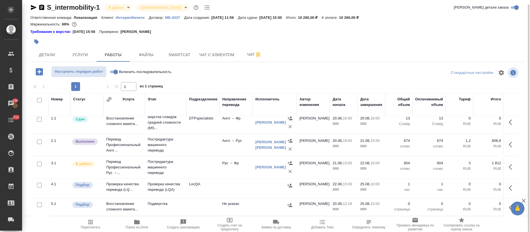
scroll to position [11, 0]
click at [509, 204] on icon "button" at bounding box center [512, 207] width 7 height 7
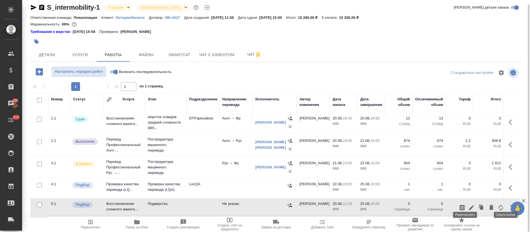
click at [468, 204] on icon "button" at bounding box center [471, 207] width 7 height 7
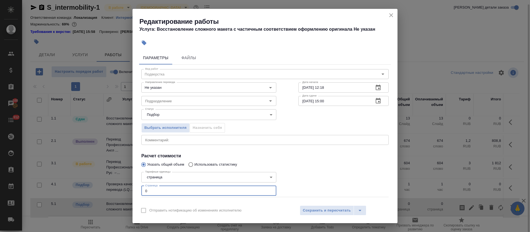
drag, startPoint x: 150, startPoint y: 188, endPoint x: 143, endPoint y: 188, distance: 6.6
click at [143, 188] on input "0" at bounding box center [208, 190] width 135 height 10
type input "13"
click at [164, 178] on body "🙏 .cls-1 fill:#fff; AWATERA [PERSON_NAME] Спецификации Заказы 100 Чаты 312 Todo…" at bounding box center [265, 116] width 530 height 232
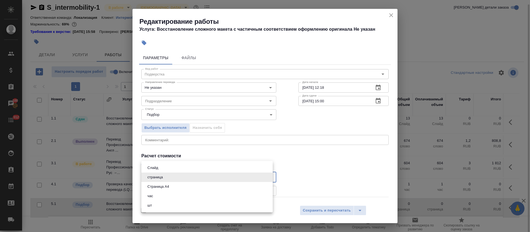
click at [162, 169] on li "Слайд" at bounding box center [206, 167] width 131 height 9
type input "5ca1acf853b22f58dad1d151"
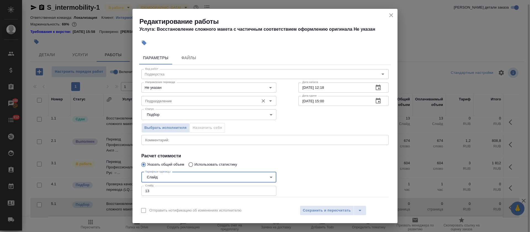
click at [169, 101] on input "Подразделение" at bounding box center [199, 100] width 113 height 7
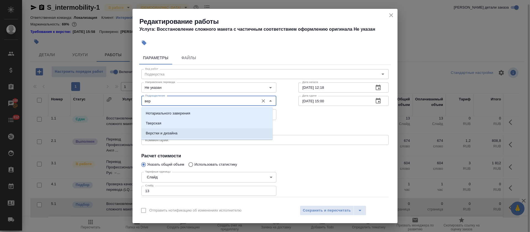
click at [174, 135] on p "Верстки и дизайна" at bounding box center [162, 133] width 32 height 6
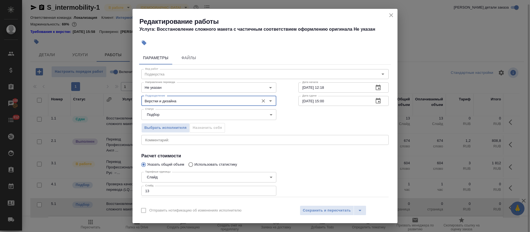
type input "Верстки и дизайна"
click at [375, 89] on icon "button" at bounding box center [378, 87] width 7 height 7
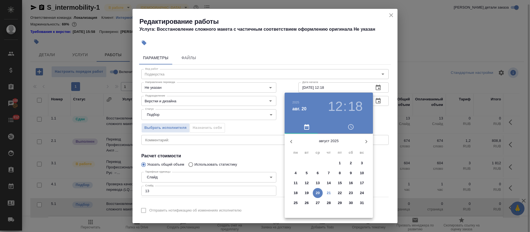
click at [294, 205] on p "25" at bounding box center [296, 203] width 4 height 6
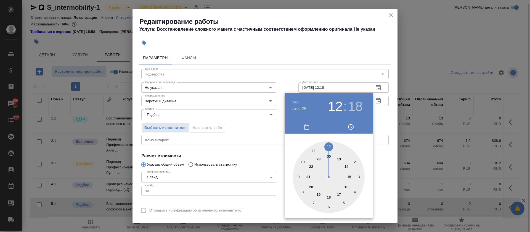
click at [314, 149] on div at bounding box center [329, 177] width 72 height 72
click at [329, 145] on div at bounding box center [329, 177] width 72 height 72
type input "[DATE] 11:00"
drag, startPoint x: 264, startPoint y: 130, endPoint x: 291, endPoint y: 133, distance: 26.6
click at [264, 130] on div at bounding box center [265, 116] width 530 height 232
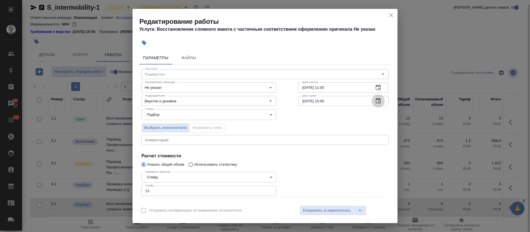
click at [371, 105] on button "button" at bounding box center [377, 100] width 13 height 13
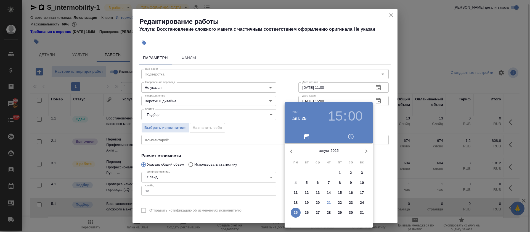
click at [298, 211] on span "25" at bounding box center [296, 212] width 10 height 6
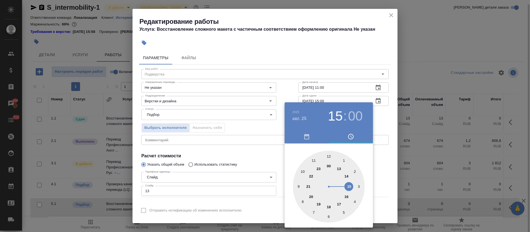
click at [248, 150] on div at bounding box center [265, 116] width 530 height 232
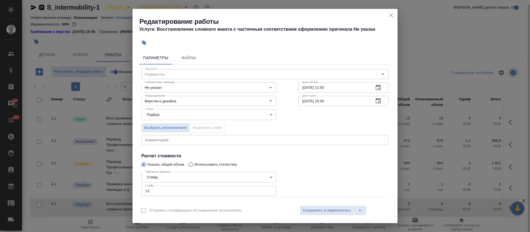
click at [371, 102] on button "button" at bounding box center [377, 100] width 13 height 13
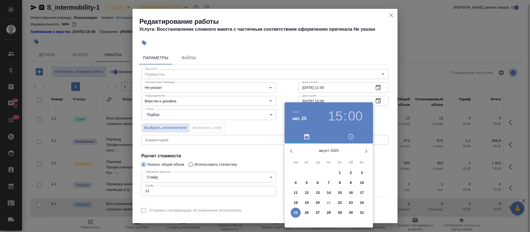
click at [339, 119] on h3 "15" at bounding box center [335, 115] width 15 height 15
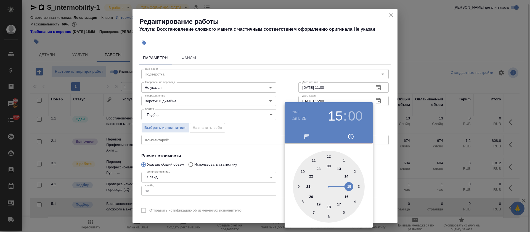
click at [346, 176] on div at bounding box center [329, 186] width 72 height 72
type input "25.08.2025 14:00"
drag, startPoint x: 229, startPoint y: 158, endPoint x: 230, endPoint y: 154, distance: 4.0
click at [229, 157] on div at bounding box center [265, 116] width 530 height 232
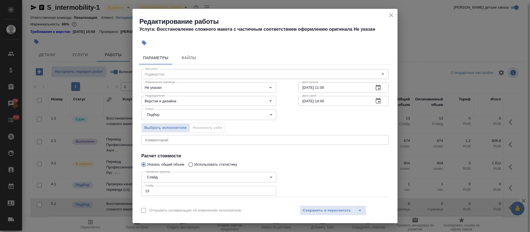
drag, startPoint x: 315, startPoint y: 181, endPoint x: 309, endPoint y: 193, distance: 13.3
click at [309, 193] on div "Вид работ Подверстка Вид работ Направление перевода Не указан Направление перев…" at bounding box center [265, 143] width 252 height 156
click at [317, 214] on button "Сохранить и пересчитать" at bounding box center [327, 210] width 54 height 10
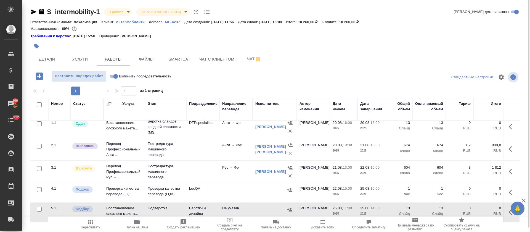
scroll to position [0, 0]
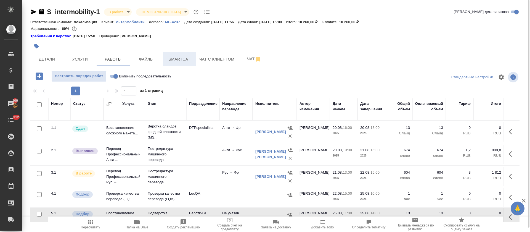
click at [182, 59] on span "Smartcat" at bounding box center [179, 59] width 26 height 7
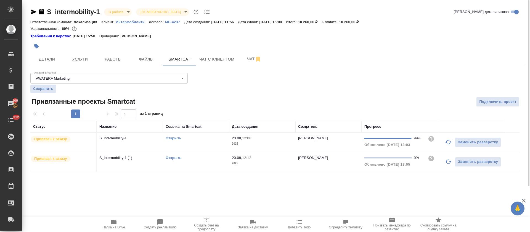
click at [448, 141] on icon "button" at bounding box center [448, 142] width 7 height 7
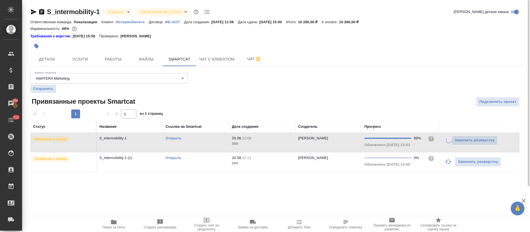
click at [447, 163] on icon "button" at bounding box center [448, 161] width 7 height 7
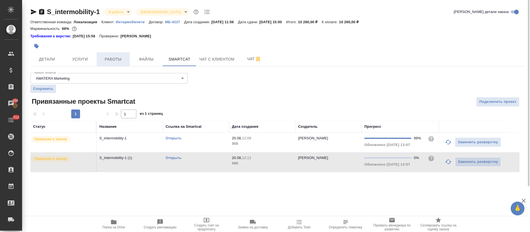
click at [110, 62] on span "Работы" at bounding box center [113, 59] width 26 height 7
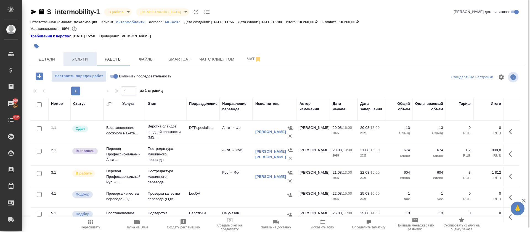
click at [73, 58] on span "Услуги" at bounding box center [80, 59] width 26 height 7
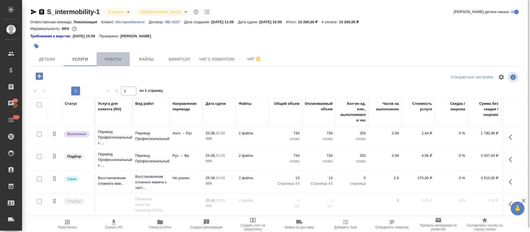
click at [112, 61] on span "Работы" at bounding box center [113, 59] width 26 height 7
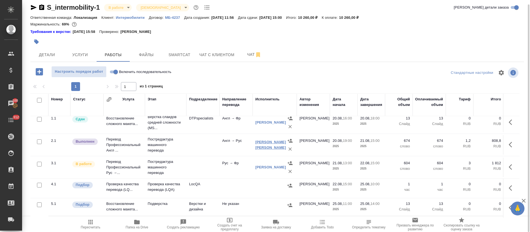
scroll to position [11, 0]
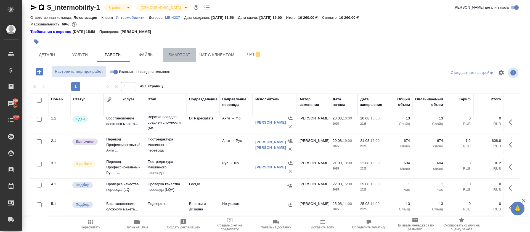
click at [190, 59] on button "Smartcat" at bounding box center [179, 55] width 33 height 14
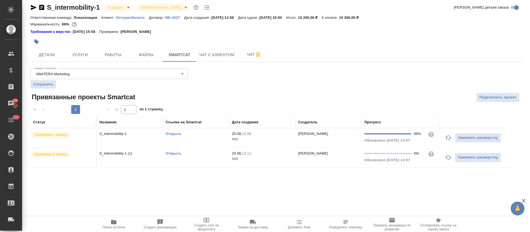
click at [204, 132] on div "Открыть" at bounding box center [196, 134] width 61 height 6
click at [114, 48] on button "Работы" at bounding box center [113, 55] width 33 height 14
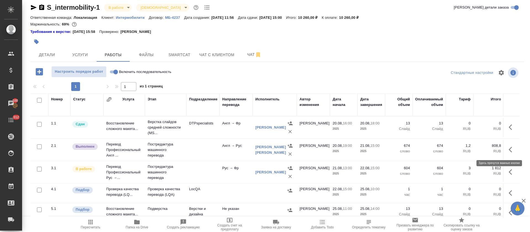
click at [505, 151] on button "button" at bounding box center [511, 149] width 13 height 13
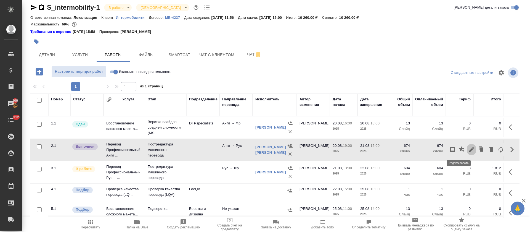
click at [469, 150] on icon "button" at bounding box center [471, 149] width 5 height 5
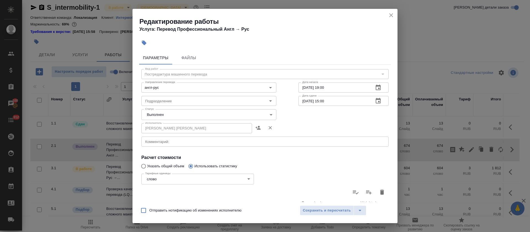
click at [155, 115] on body "🙏 .cls-1 fill:#fff; AWATERA Tretyakova Olga Клиенты Спецификации Заказы 100 Чат…" at bounding box center [265, 116] width 530 height 232
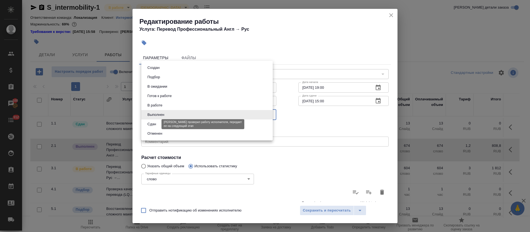
click at [154, 126] on button "Сдан" at bounding box center [152, 124] width 12 height 6
type input "closed"
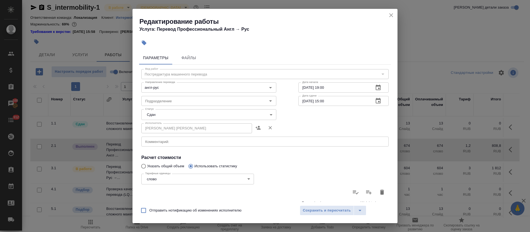
click at [310, 216] on div "Отправить нотификацию об изменениях исполнителю Сохранить и пересчитать" at bounding box center [264, 211] width 265 height 21
click at [311, 211] on span "Сохранить и пересчитать" at bounding box center [327, 210] width 48 height 6
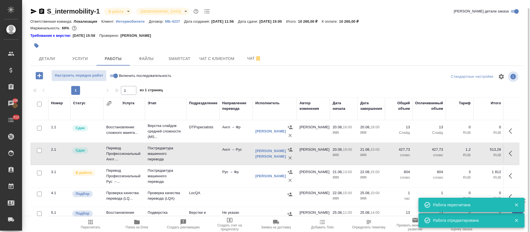
scroll to position [4, 0]
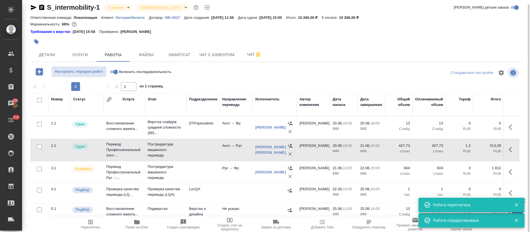
click at [87, 226] on span "Пересчитать" at bounding box center [91, 227] width 20 height 4
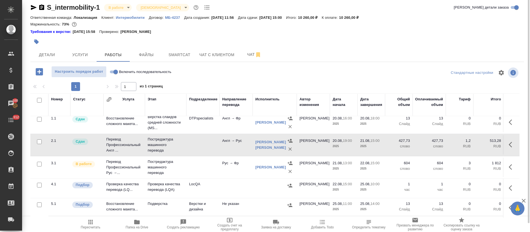
scroll to position [0, 0]
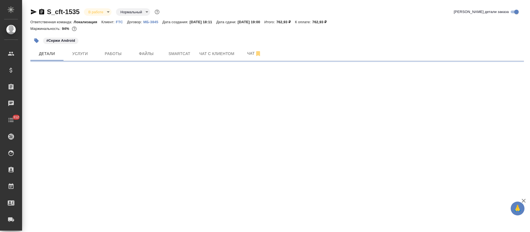
select select "RU"
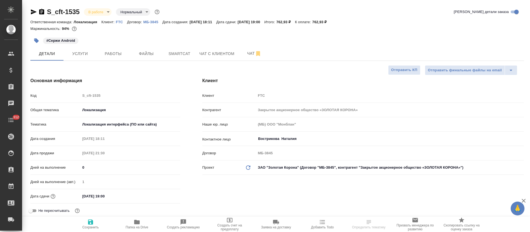
type textarea "x"
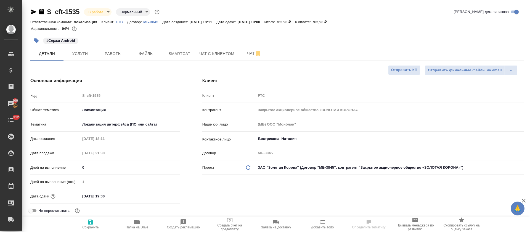
type textarea "x"
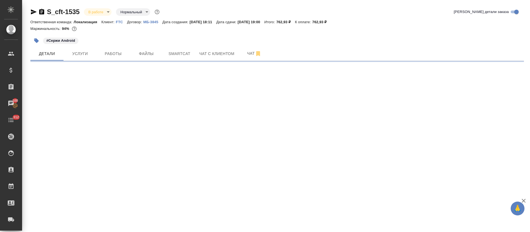
select select "RU"
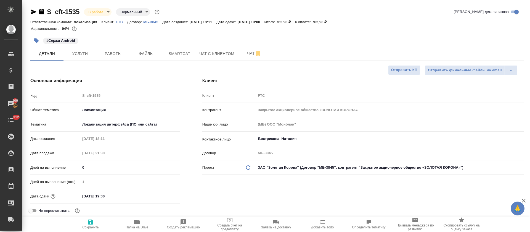
type textarea "x"
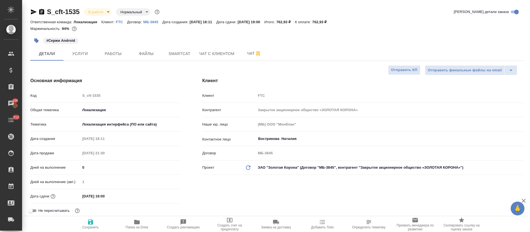
type textarea "x"
click at [118, 56] on span "Работы" at bounding box center [113, 53] width 26 height 7
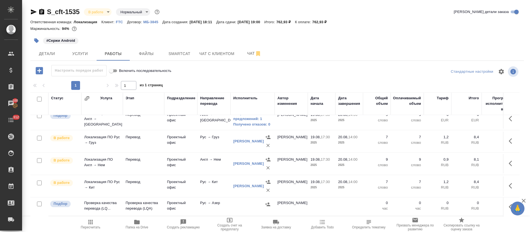
scroll to position [148, 0]
click at [509, 203] on icon "button" at bounding box center [512, 206] width 7 height 7
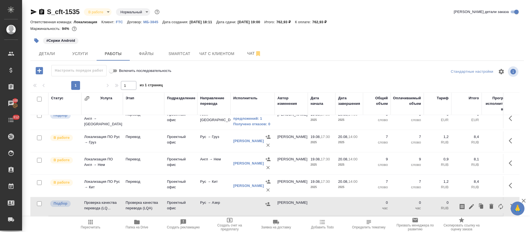
click at [418, 43] on div "#Сержи Android" at bounding box center [276, 40] width 493 height 12
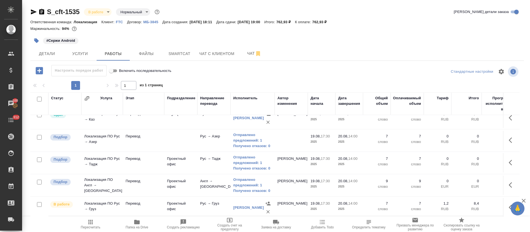
scroll to position [65, 0]
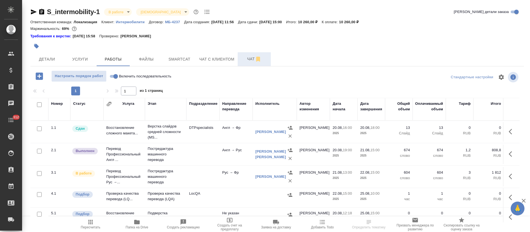
click at [249, 59] on span "Чат" at bounding box center [254, 58] width 26 height 7
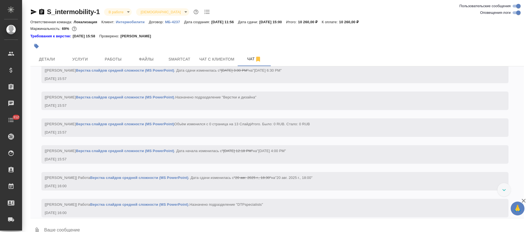
click at [515, 15] on input "Оповещения-логи" at bounding box center [518, 12] width 20 height 7
checkbox input "false"
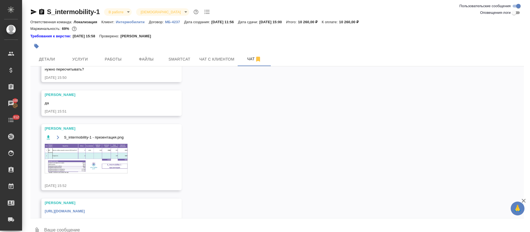
scroll to position [297, 0]
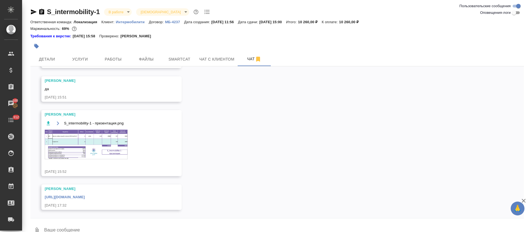
click at [102, 148] on img at bounding box center [86, 144] width 83 height 30
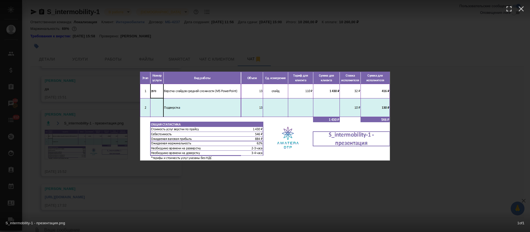
click at [279, 47] on div "S_intermobility-1 - презентация.png 1 of 1" at bounding box center [265, 116] width 530 height 232
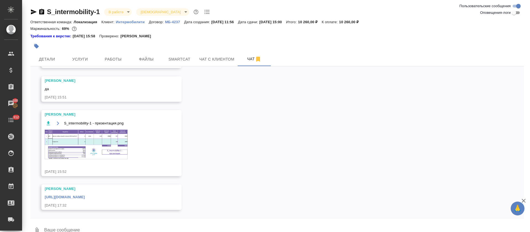
click at [208, 56] on div "S_intermobility-1 - презентация.png 1 of 1" at bounding box center [264, 127] width 477 height 208
click at [181, 58] on span "Smartcat" at bounding box center [179, 59] width 26 height 7
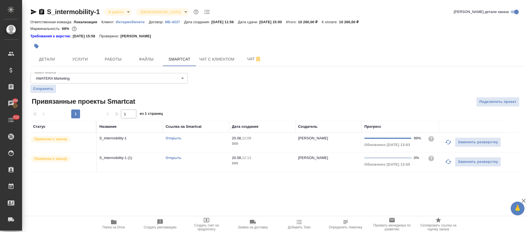
click at [220, 148] on td "Открыть" at bounding box center [196, 141] width 66 height 19
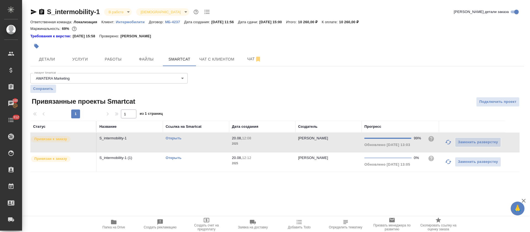
click at [216, 152] on td "Открыть" at bounding box center [196, 141] width 66 height 19
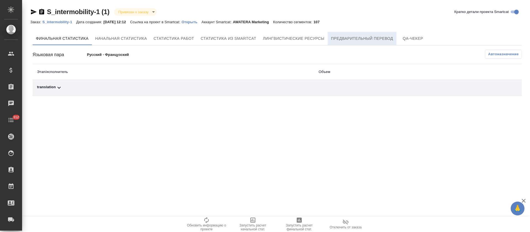
click at [340, 36] on span "Предварительный перевод" at bounding box center [362, 38] width 62 height 7
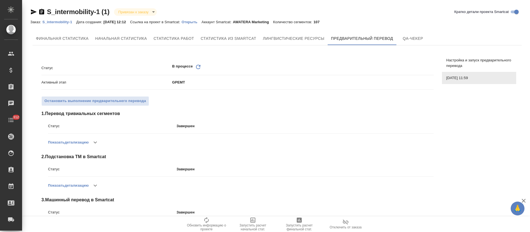
scroll to position [69, 0]
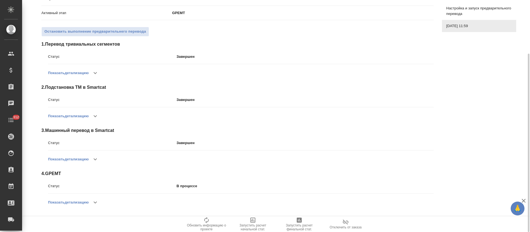
click at [99, 203] on icon "button" at bounding box center [95, 202] width 7 height 7
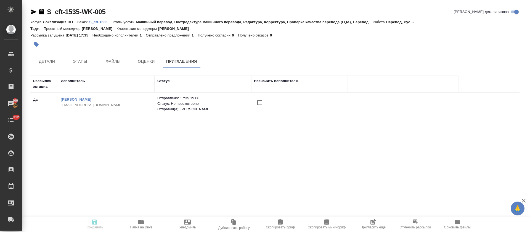
click at [261, 103] on input "checkbox" at bounding box center [260, 103] width 12 height 12
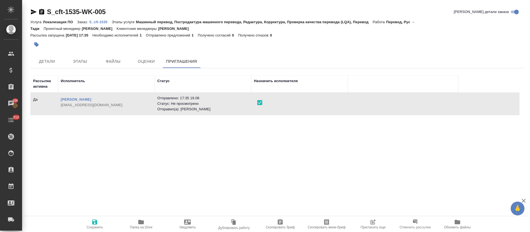
click at [100, 222] on span "Сохранить" at bounding box center [95, 223] width 40 height 10
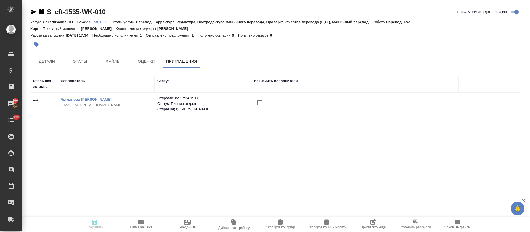
click at [256, 100] on input "checkbox" at bounding box center [260, 103] width 12 height 12
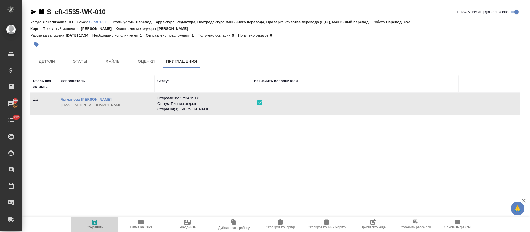
click at [88, 222] on span "Сохранить" at bounding box center [95, 223] width 40 height 10
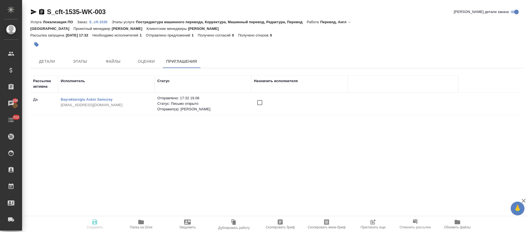
click at [261, 97] on input "checkbox" at bounding box center [260, 103] width 12 height 12
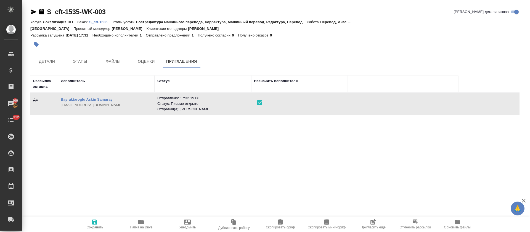
click at [90, 221] on span "Сохранить" at bounding box center [95, 223] width 40 height 10
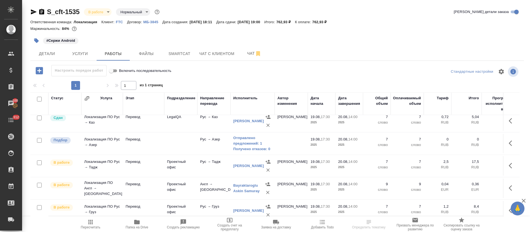
scroll to position [65, 0]
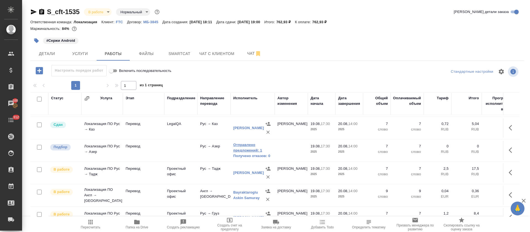
click at [256, 149] on link "Отправлено предложений: 1" at bounding box center [252, 147] width 39 height 11
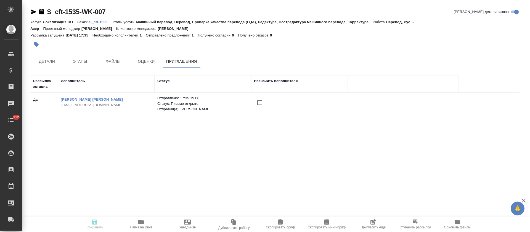
click at [362, 223] on span "Пригласить еще" at bounding box center [373, 223] width 40 height 10
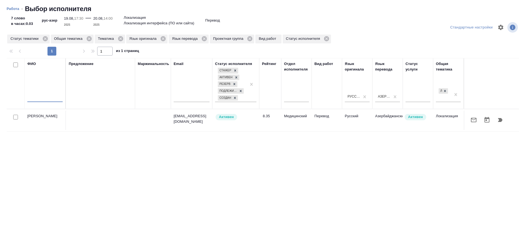
click at [43, 99] on input "text" at bounding box center [44, 98] width 35 height 7
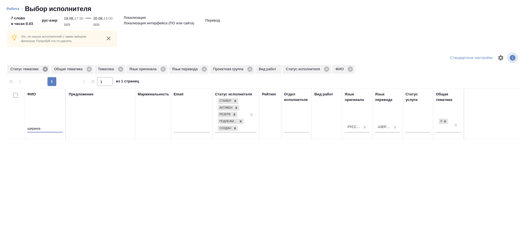
type input "ширина"
click at [44, 68] on icon at bounding box center [45, 69] width 6 height 6
click at [206, 69] on icon at bounding box center [206, 69] width 6 height 6
click at [45, 68] on icon at bounding box center [45, 69] width 6 height 6
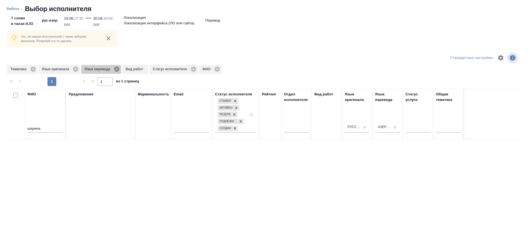
click at [116, 70] on icon at bounding box center [116, 69] width 5 height 5
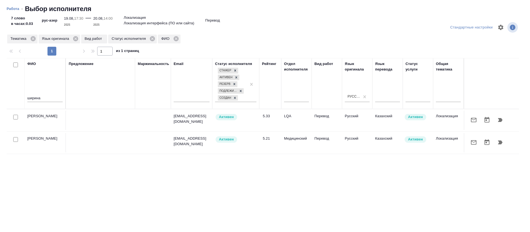
click at [497, 117] on icon "button" at bounding box center [500, 119] width 7 height 7
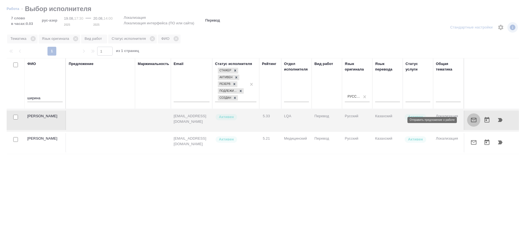
click at [471, 118] on icon "button" at bounding box center [474, 120] width 6 height 4
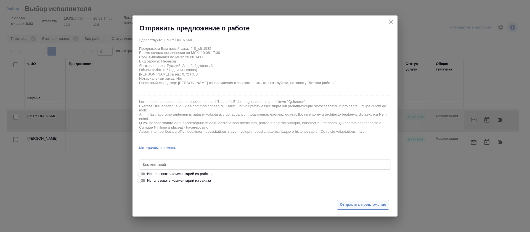
click at [344, 203] on span "Отправить предложение" at bounding box center [363, 204] width 46 height 6
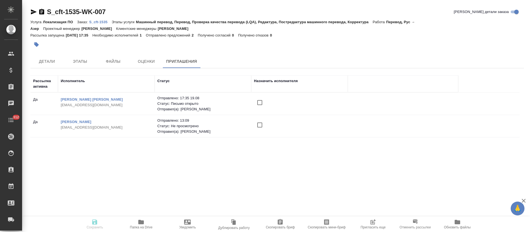
click at [260, 125] on input "checkbox" at bounding box center [260, 125] width 12 height 12
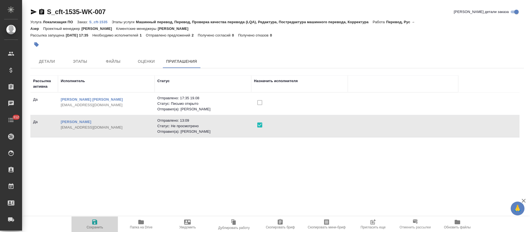
click at [88, 218] on button "Сохранить" at bounding box center [94, 223] width 46 height 15
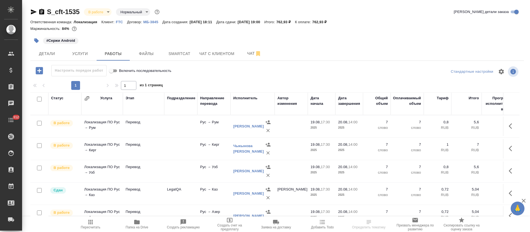
scroll to position [41, 0]
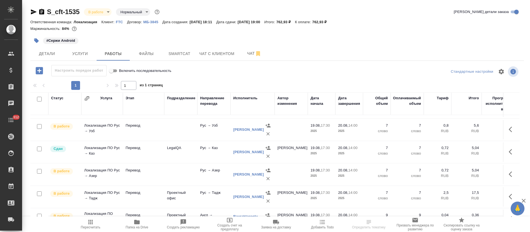
click at [509, 172] on icon "button" at bounding box center [512, 174] width 7 height 7
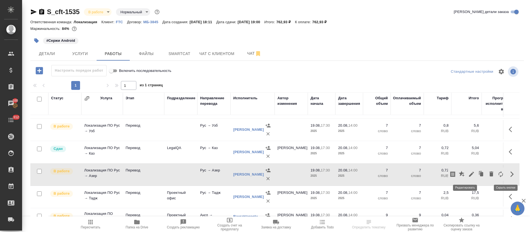
click at [468, 172] on icon "button" at bounding box center [471, 174] width 7 height 7
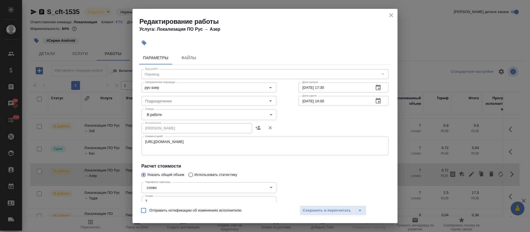
click at [207, 114] on body "🙏 .cls-1 fill:#fff; AWATERA Tretyakova Olga Клиенты Спецификации Заказы 100 Чат…" at bounding box center [265, 116] width 530 height 232
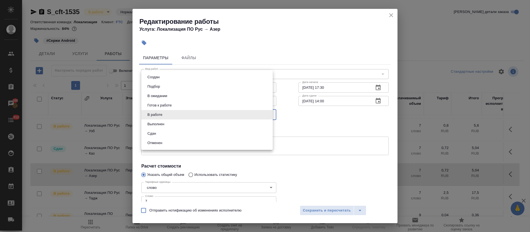
click at [288, 125] on div at bounding box center [265, 116] width 530 height 232
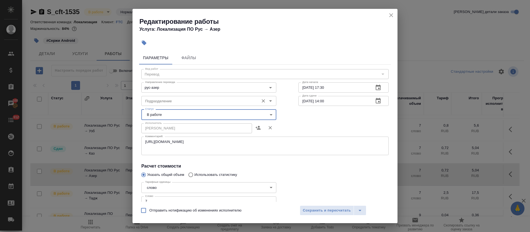
click at [188, 99] on input "Подразделение" at bounding box center [199, 100] width 113 height 7
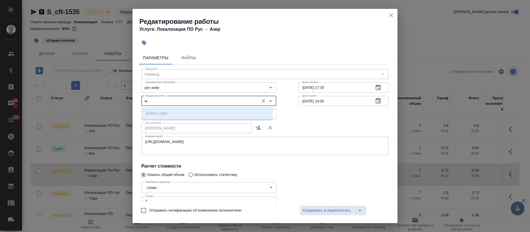
click at [299, 122] on div "Исполнитель Ширина Сабина Даулетбековна Исполнитель" at bounding box center [264, 127] width 269 height 35
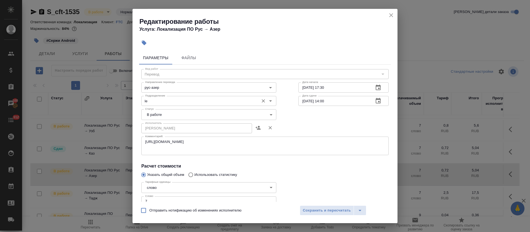
click at [203, 100] on input "le" at bounding box center [199, 100] width 113 height 7
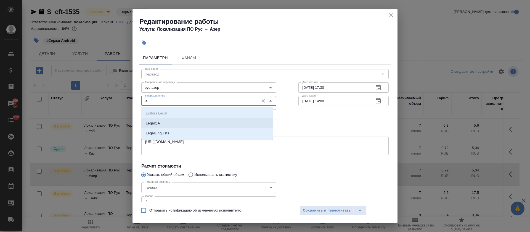
click at [202, 120] on li "LegalQA" at bounding box center [206, 123] width 131 height 10
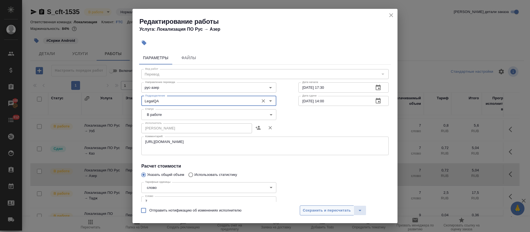
type input "LegalQA"
click at [317, 208] on span "Сохранить и пересчитать" at bounding box center [327, 210] width 48 height 6
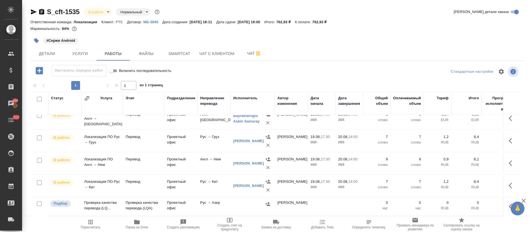
scroll to position [0, 0]
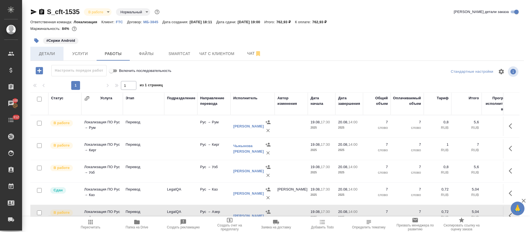
click at [38, 50] on span "Детали" at bounding box center [47, 53] width 26 height 7
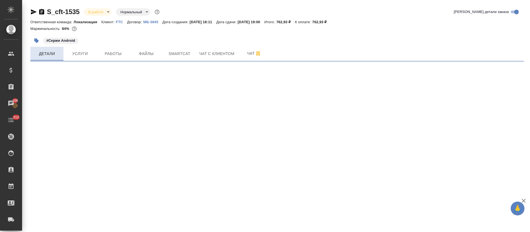
select select "RU"
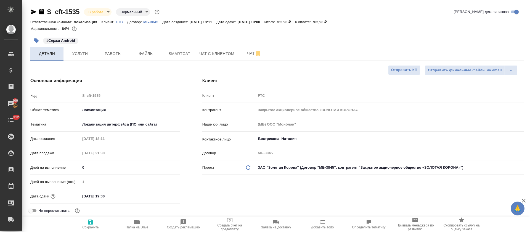
type textarea "x"
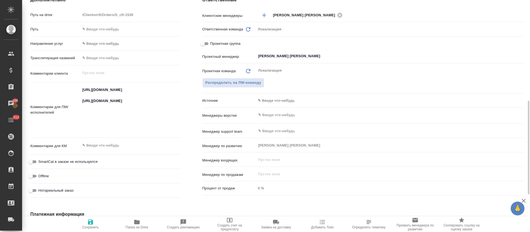
type textarea "x"
click at [113, 92] on textarea "https://smartcat.com/projects/64c78566-ebcf-4faf-9644-26ca342ce695/files?target…" at bounding box center [130, 109] width 100 height 48
click at [113, 92] on textarea "https://smartcat.com/projects/64c78566-ebcf-4faf-9644-26ca342ce695/files?target…" at bounding box center [130, 109] width 99 height 48
type textarea "x"
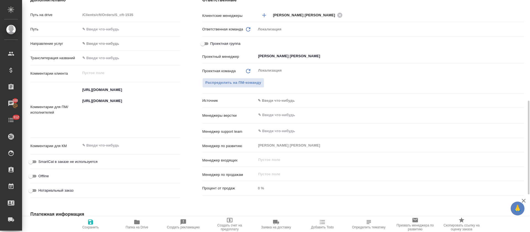
type textarea "x"
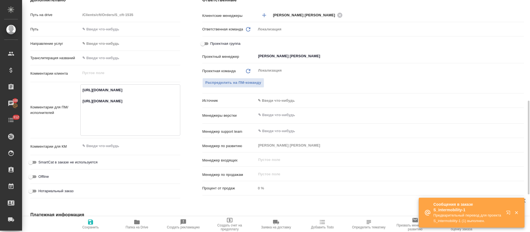
click at [108, 123] on textarea "https://smartcat.com/projects/64c78566-ebcf-4faf-9644-26ca342ce695/files?target…" at bounding box center [130, 109] width 99 height 48
type textarea "x"
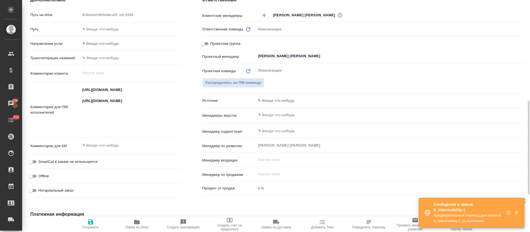
type textarea "x"
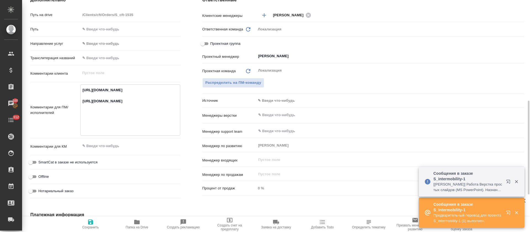
scroll to position [0, 0]
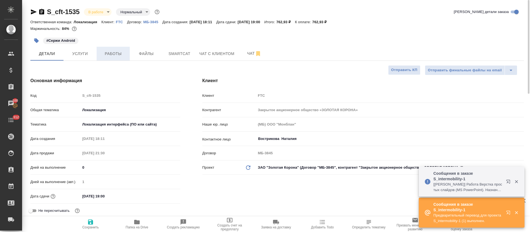
type textarea "x"
click at [110, 47] on button "Работы" at bounding box center [113, 54] width 33 height 14
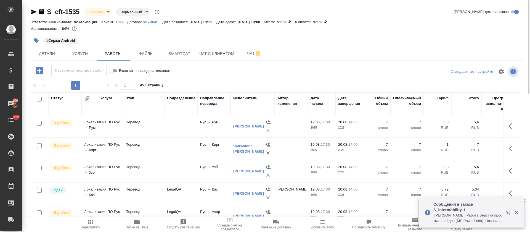
scroll to position [1, 0]
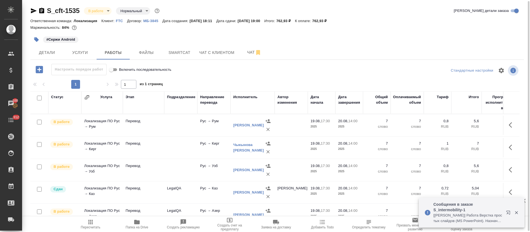
click at [510, 211] on icon "button" at bounding box center [508, 212] width 4 height 4
click at [40, 98] on input "checkbox" at bounding box center [39, 97] width 5 height 5
checkbox input "true"
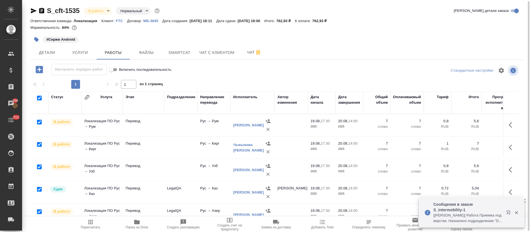
checkbox input "true"
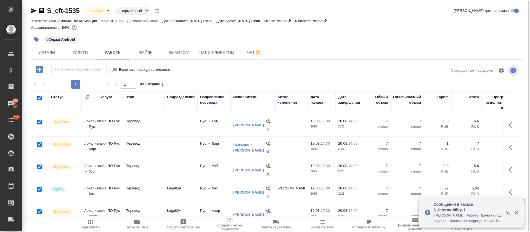
checkbox input "true"
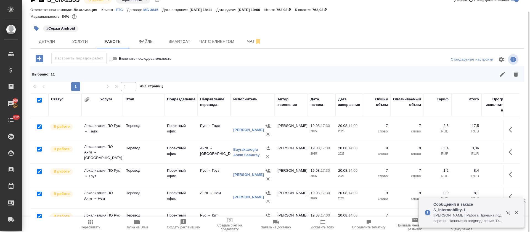
scroll to position [148, 0]
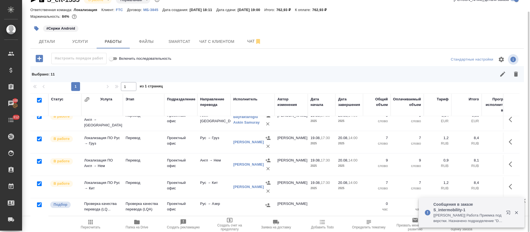
click at [39, 202] on input "checkbox" at bounding box center [39, 204] width 5 height 5
checkbox input "false"
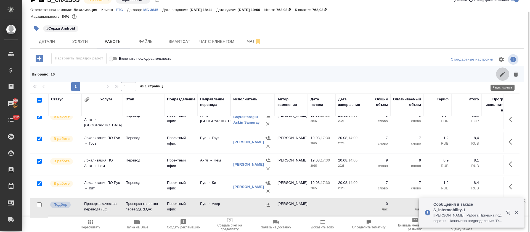
click at [498, 75] on button "button" at bounding box center [502, 73] width 13 height 13
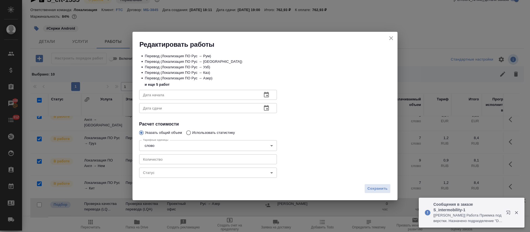
click at [165, 170] on body "🙏 .cls-1 fill:#fff; AWATERA Tretyakova Olga Клиенты Спецификации Заказы 100 Чат…" at bounding box center [265, 116] width 530 height 232
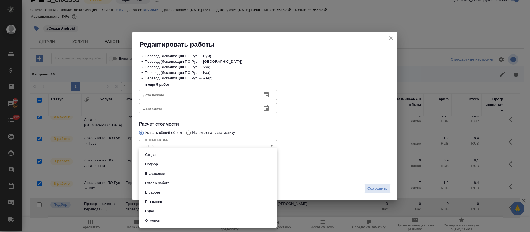
click at [155, 208] on button "Сдан" at bounding box center [150, 211] width 12 height 6
type input "closed"
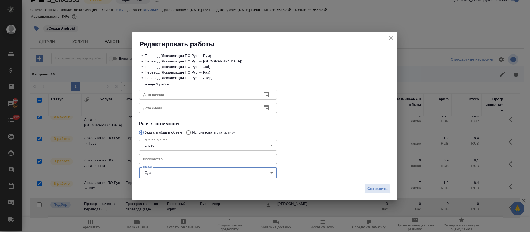
click at [373, 190] on span "Сохранить" at bounding box center [377, 188] width 20 height 6
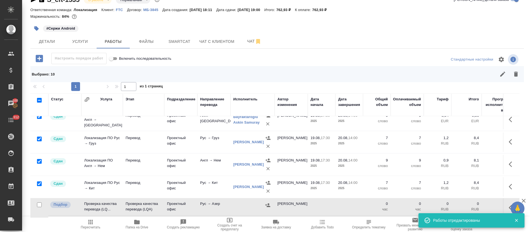
click at [92, 223] on icon "button" at bounding box center [90, 221] width 4 height 4
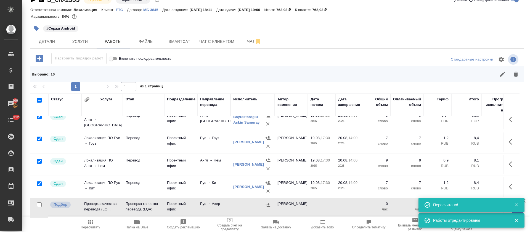
click at [517, 204] on icon "button" at bounding box center [516, 204] width 5 height 5
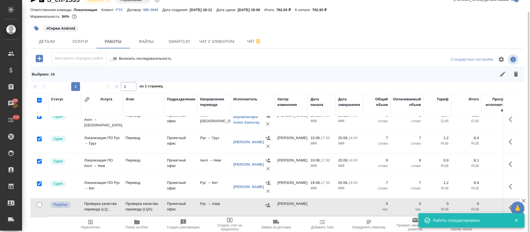
click at [505, 201] on button "button" at bounding box center [511, 207] width 13 height 13
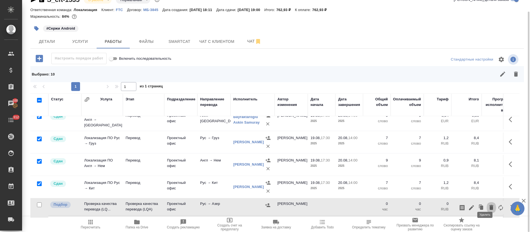
click at [489, 204] on icon "button" at bounding box center [491, 206] width 4 height 5
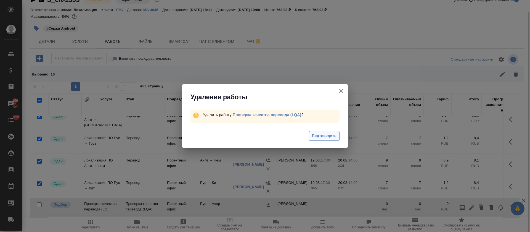
click at [329, 134] on span "Подтвердить" at bounding box center [324, 135] width 25 height 6
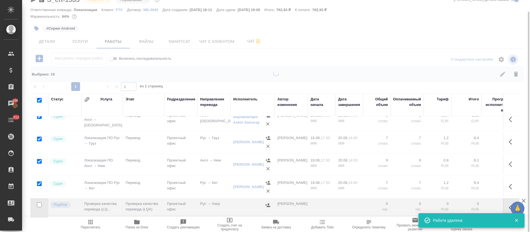
checkbox input "true"
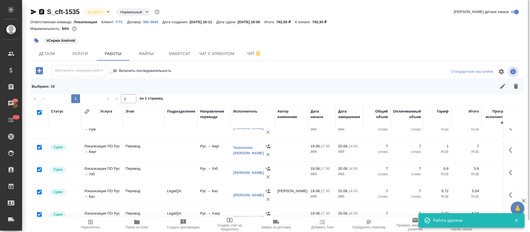
scroll to position [0, 0]
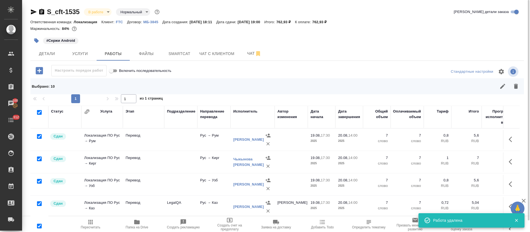
click at [107, 11] on body "🙏 .cls-1 fill:#fff; AWATERA Tretyakova Olga Клиенты Спецификации Заказы 100 Чат…" at bounding box center [265, 116] width 530 height 232
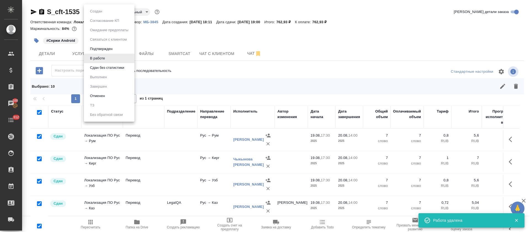
click at [104, 14] on button "Сдан без статистики" at bounding box center [95, 11] width 15 height 6
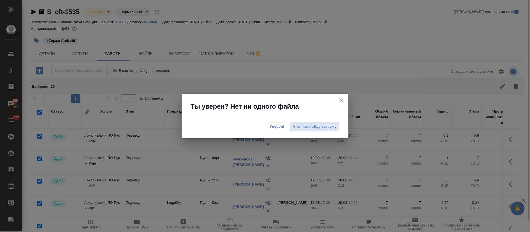
click at [271, 125] on span "Уверен!" at bounding box center [277, 127] width 15 height 6
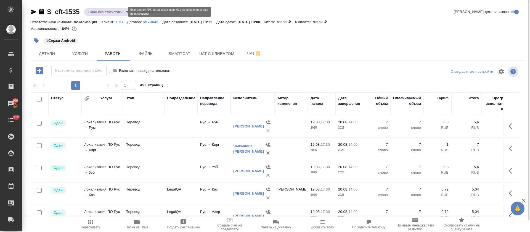
click at [124, 12] on body "🙏 .cls-1 fill:#fff; AWATERA Tretyakova Olga Клиенты Спецификации Заказы 100 Чат…" at bounding box center [265, 116] width 530 height 232
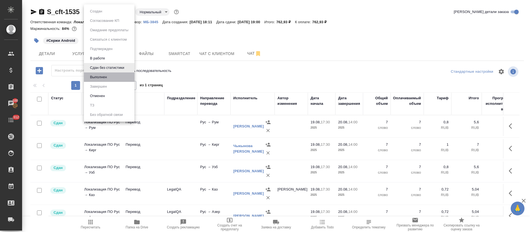
click at [109, 76] on li "Выполнен" at bounding box center [109, 76] width 51 height 9
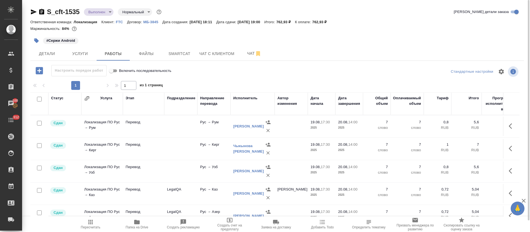
click at [32, 12] on icon "button" at bounding box center [33, 12] width 7 height 7
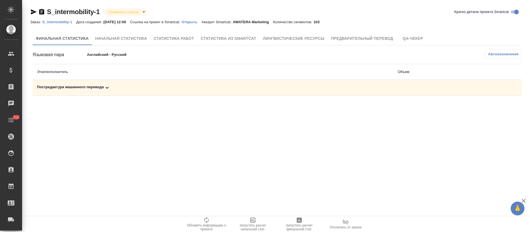
click at [198, 84] on div "Постредактура машинного перевода" at bounding box center [213, 87] width 352 height 7
click at [483, 110] on button "button" at bounding box center [483, 106] width 13 height 13
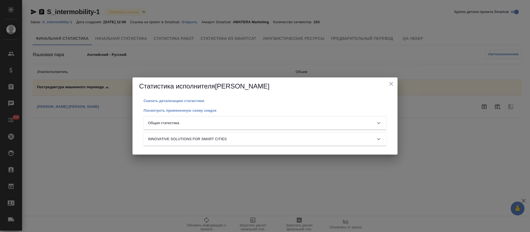
click at [286, 124] on div "Общая статистика" at bounding box center [260, 123] width 224 height 6
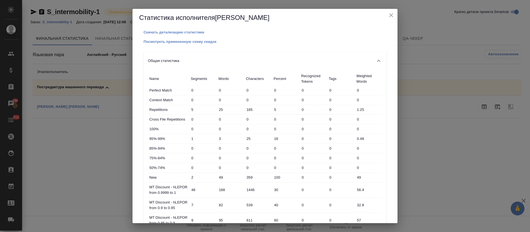
scroll to position [194, 0]
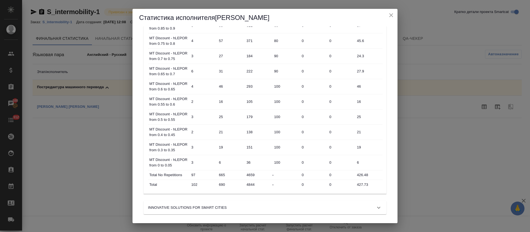
click at [394, 17] on icon "close" at bounding box center [391, 15] width 7 height 7
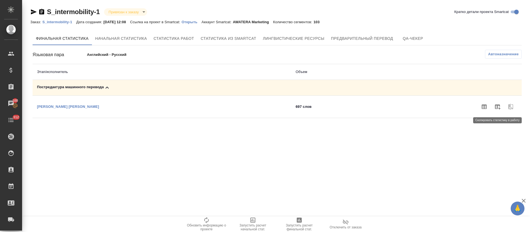
click at [500, 106] on icon "button" at bounding box center [497, 106] width 7 height 7
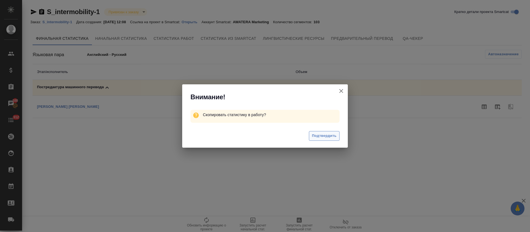
click at [322, 136] on span "Подтвердить" at bounding box center [324, 135] width 25 height 6
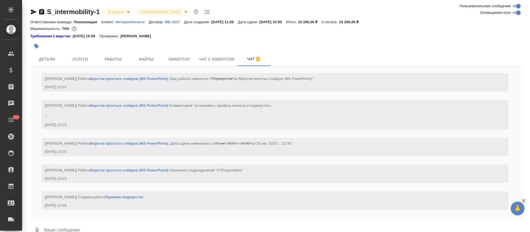
scroll to position [2735, 0]
click at [124, 64] on button "Работы" at bounding box center [113, 59] width 33 height 14
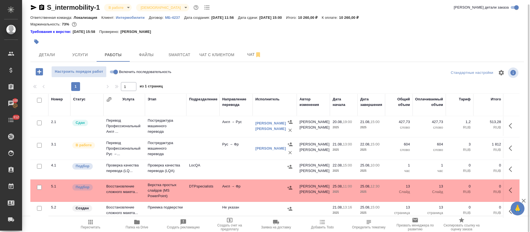
scroll to position [34, 0]
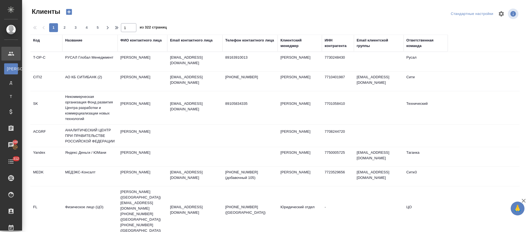
select select "RU"
